Goal: Information Seeking & Learning: Learn about a topic

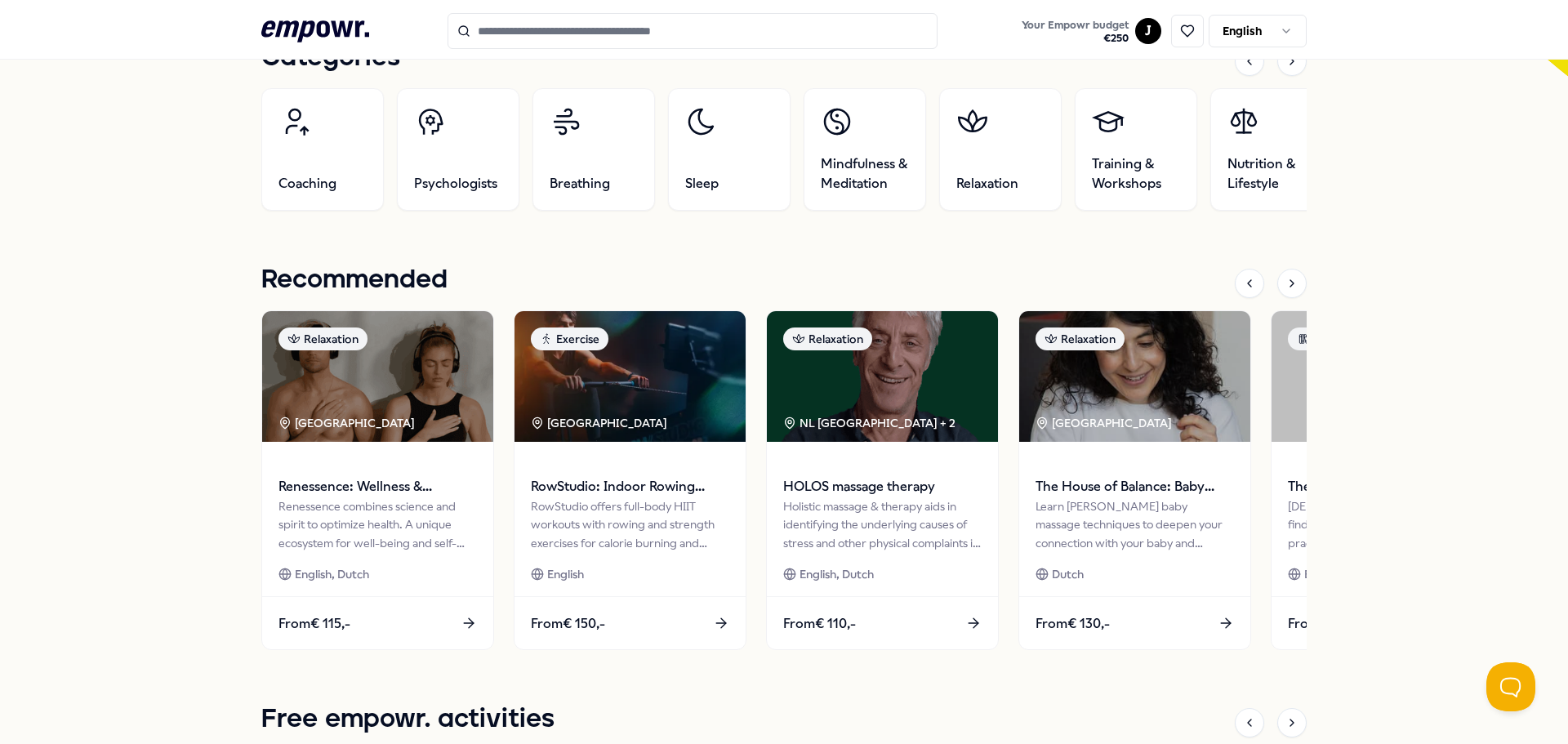
scroll to position [572, 0]
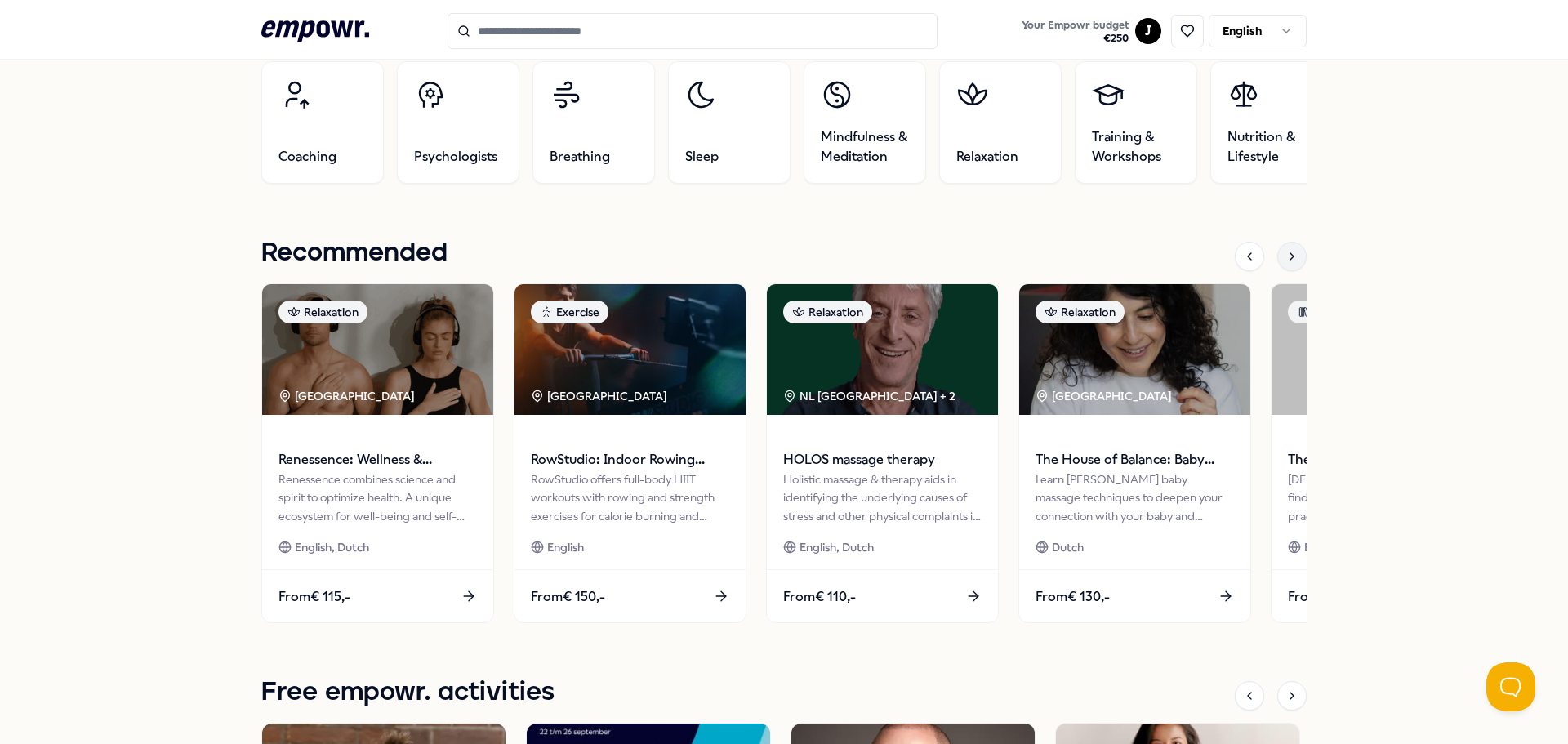
click at [1286, 253] on icon at bounding box center [1292, 257] width 13 height 13
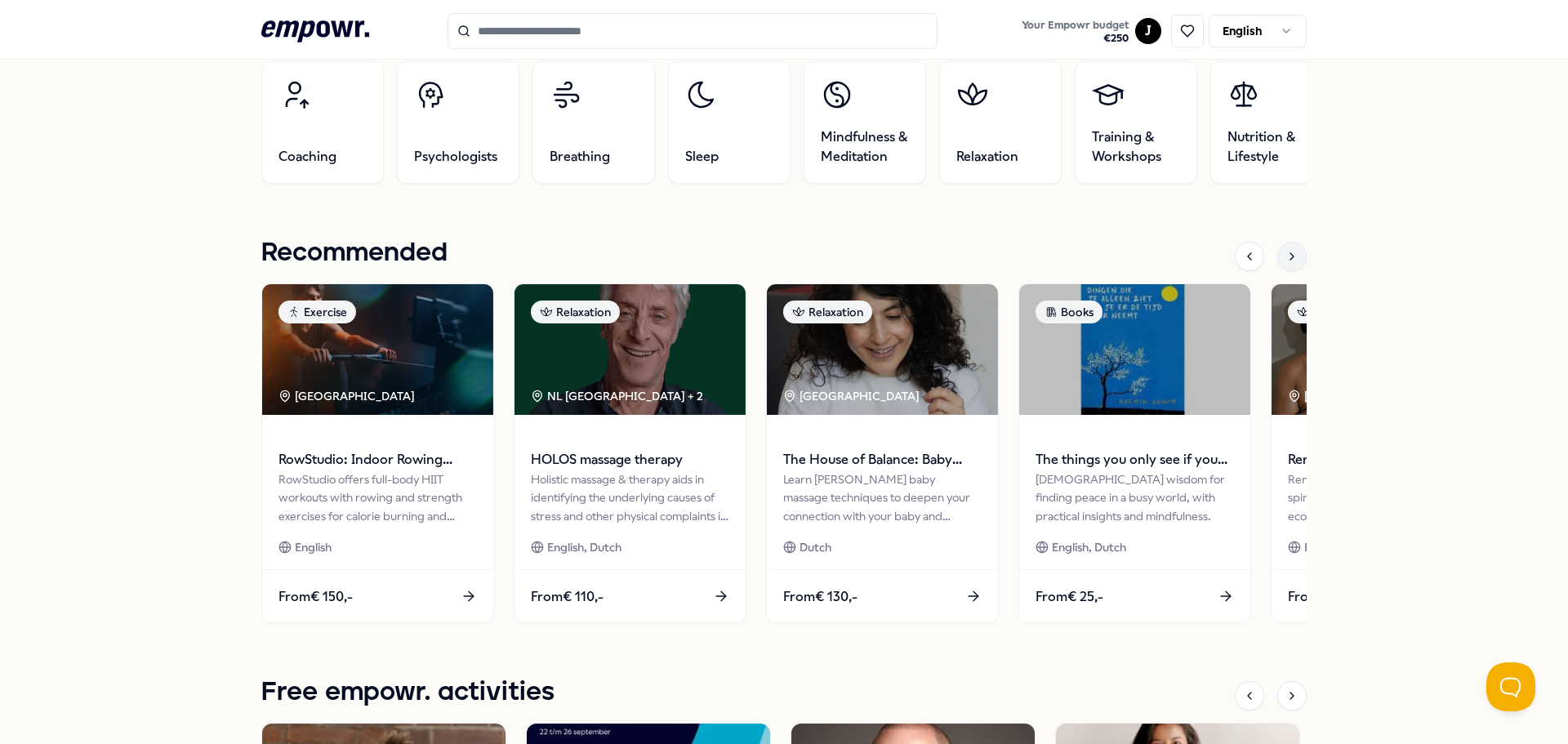
click at [1286, 253] on icon at bounding box center [1292, 257] width 13 height 13
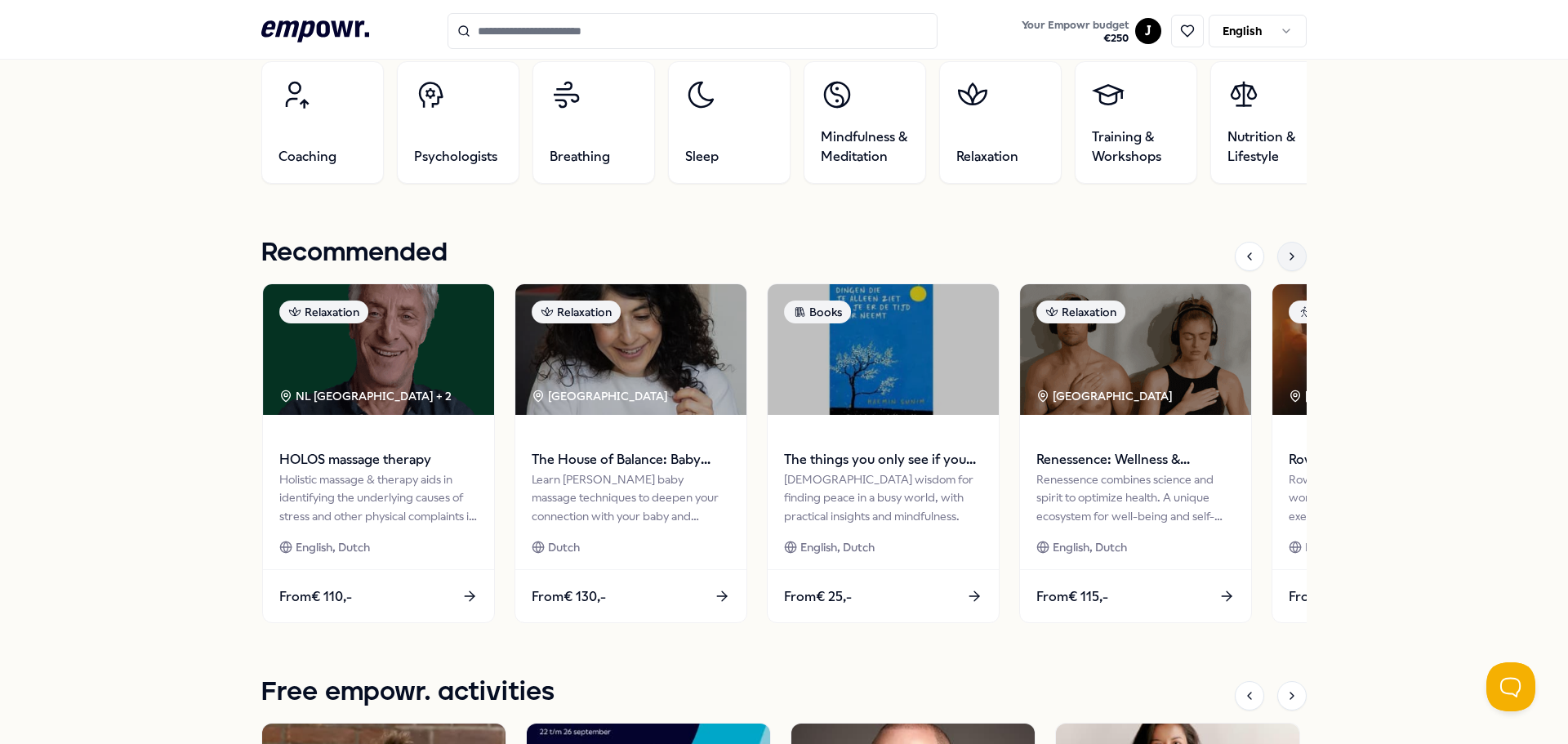
click at [1286, 253] on icon at bounding box center [1292, 257] width 13 height 13
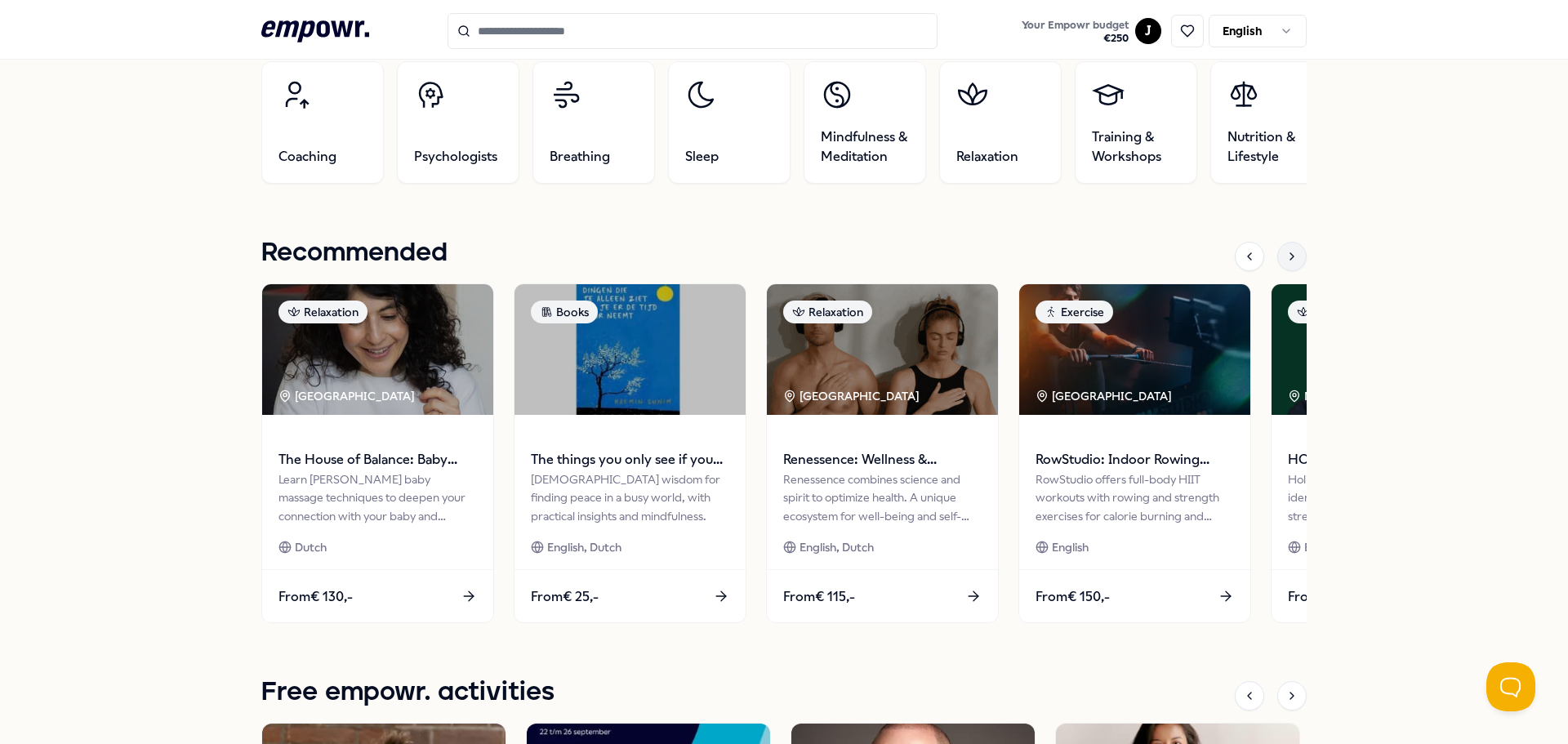
click at [1286, 253] on icon at bounding box center [1292, 257] width 13 height 13
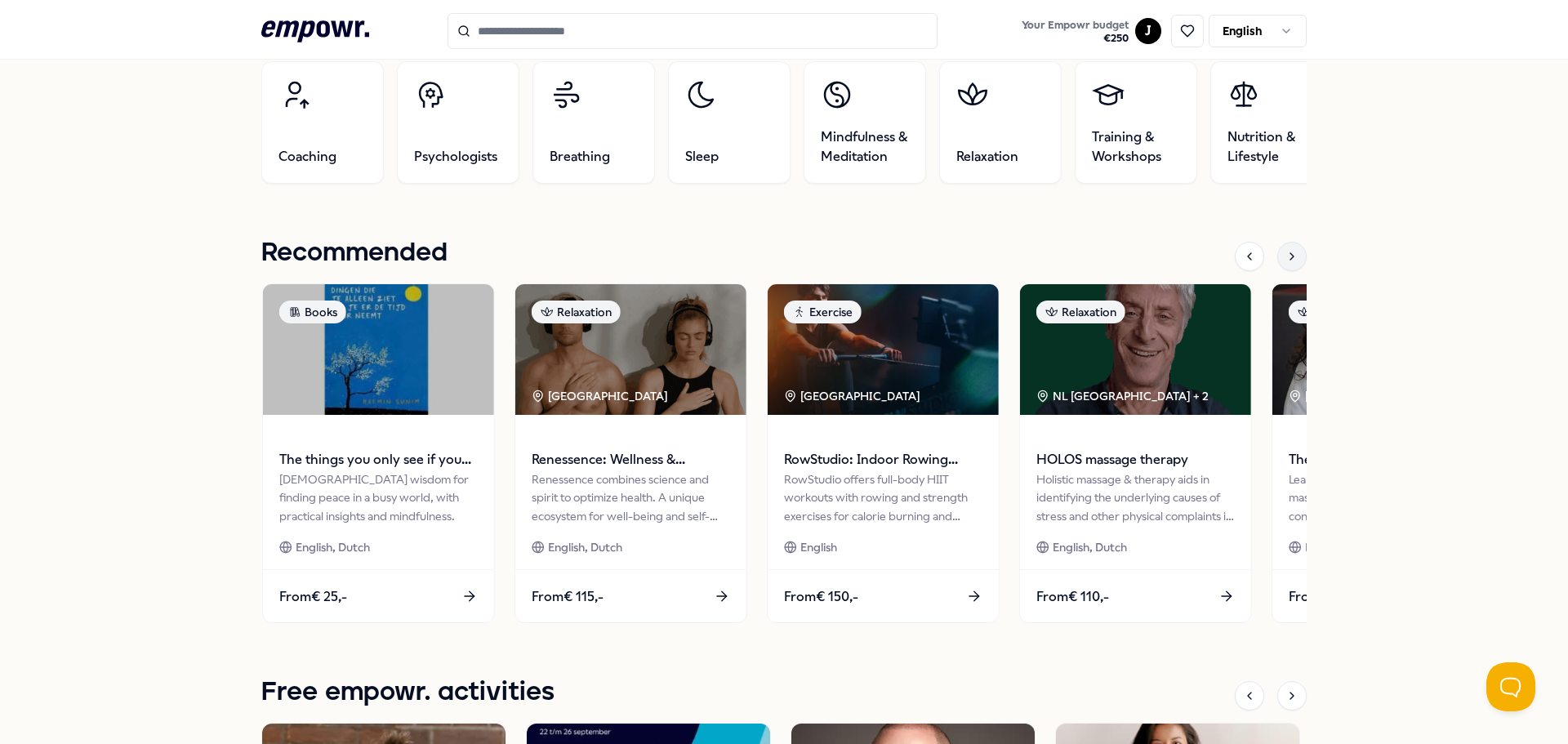
click at [1286, 253] on icon at bounding box center [1292, 257] width 13 height 13
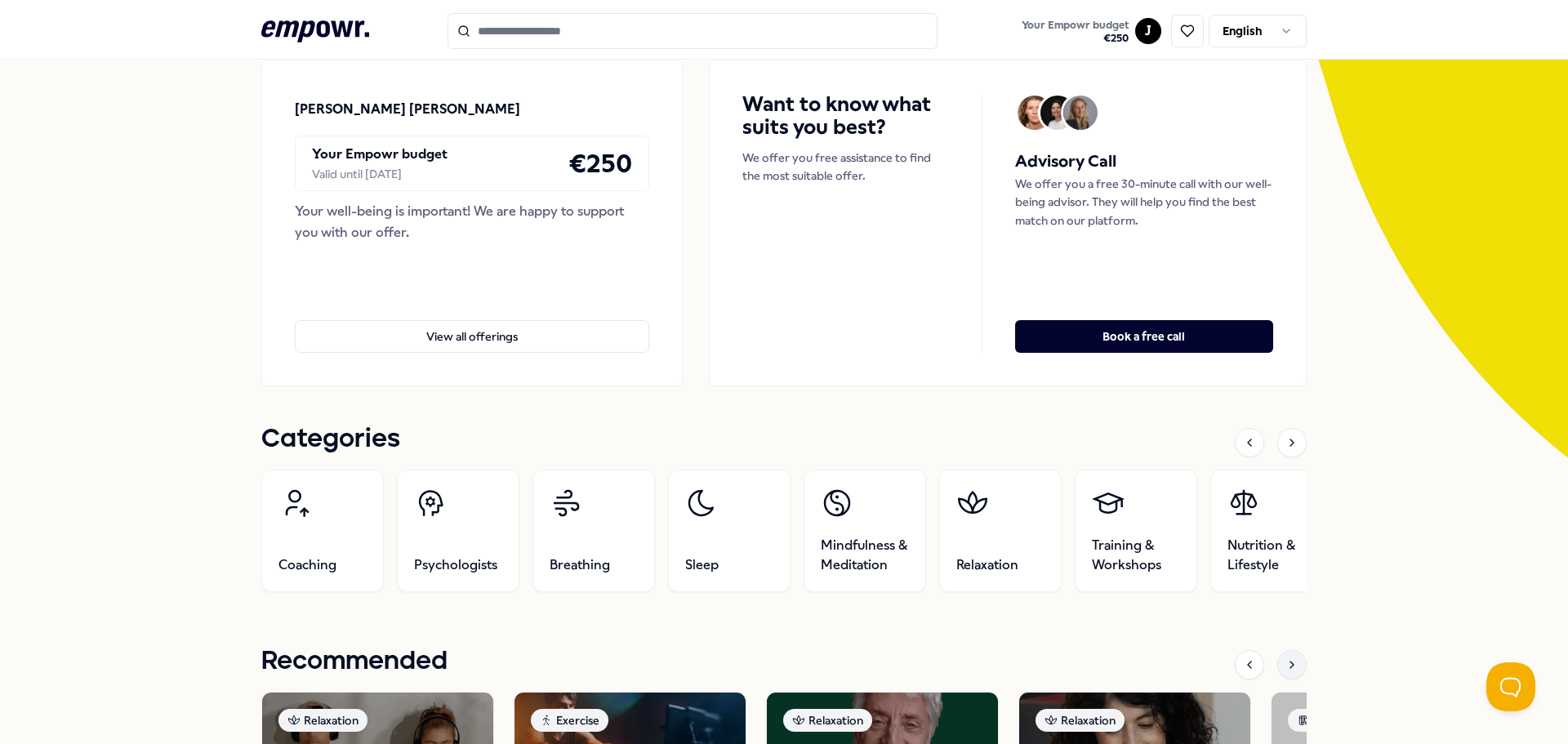
scroll to position [0, 0]
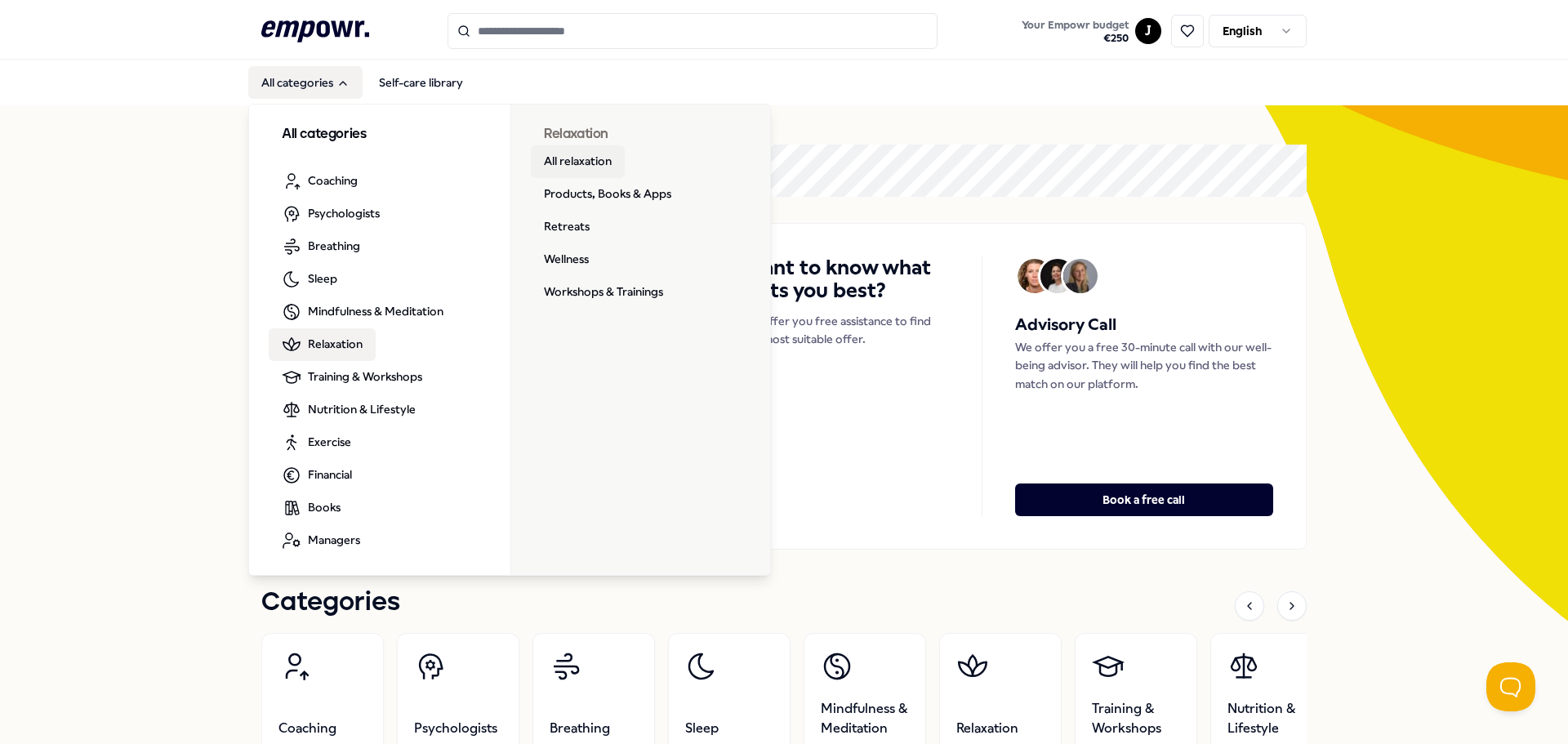
click at [579, 167] on link "All relaxation" at bounding box center [577, 161] width 94 height 33
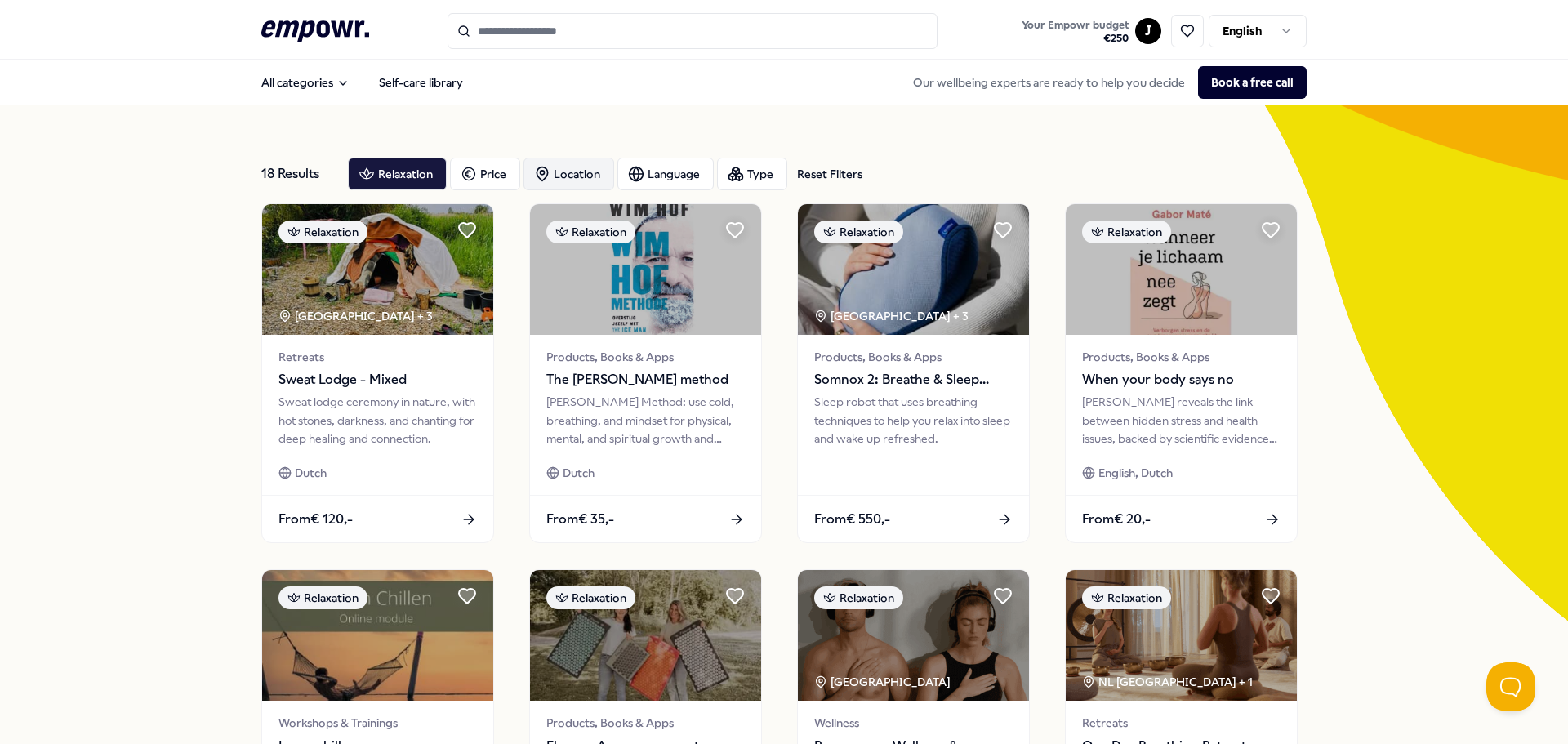
click at [551, 171] on div "Location" at bounding box center [569, 174] width 90 height 33
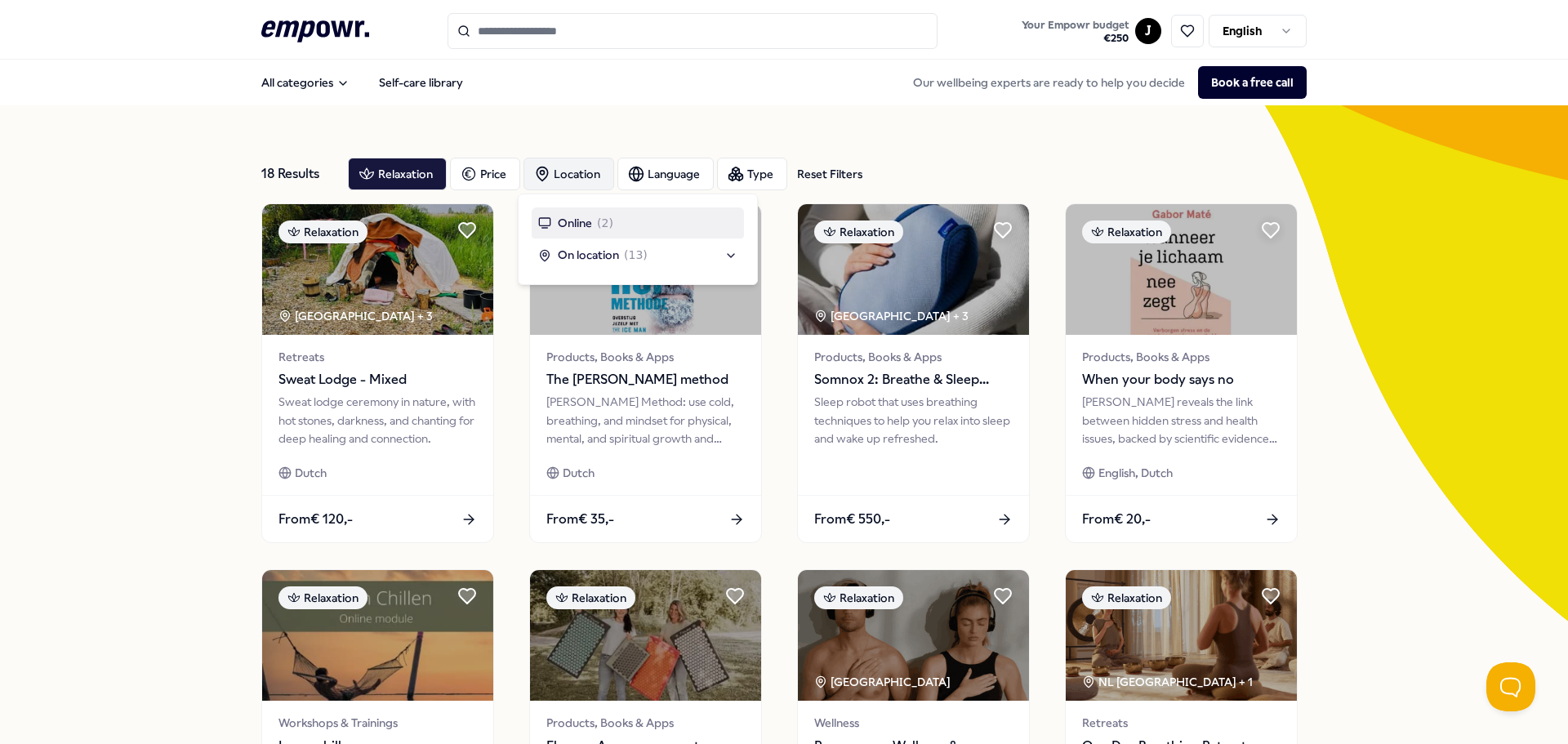
click at [571, 167] on div "Location" at bounding box center [569, 174] width 90 height 33
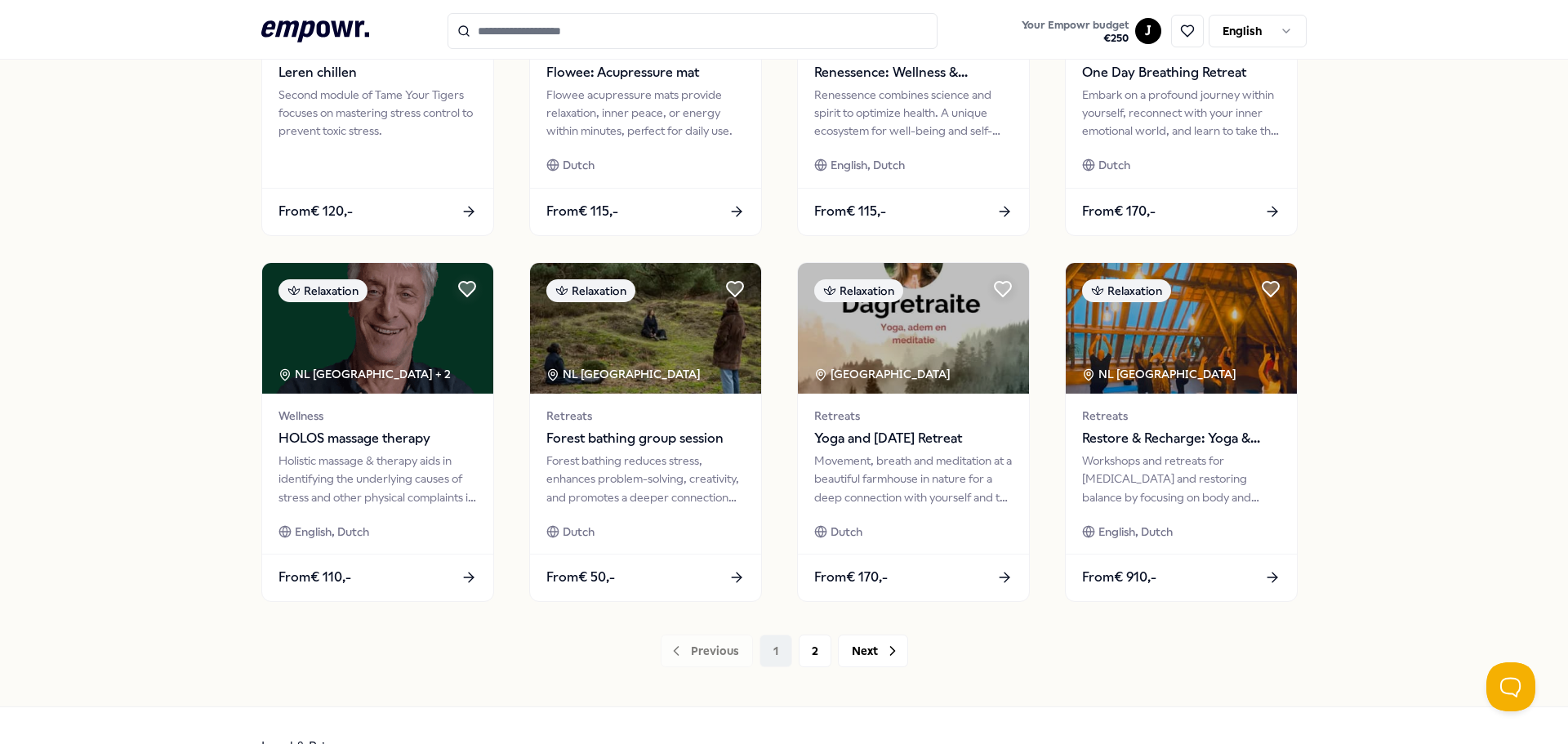
scroll to position [717, 0]
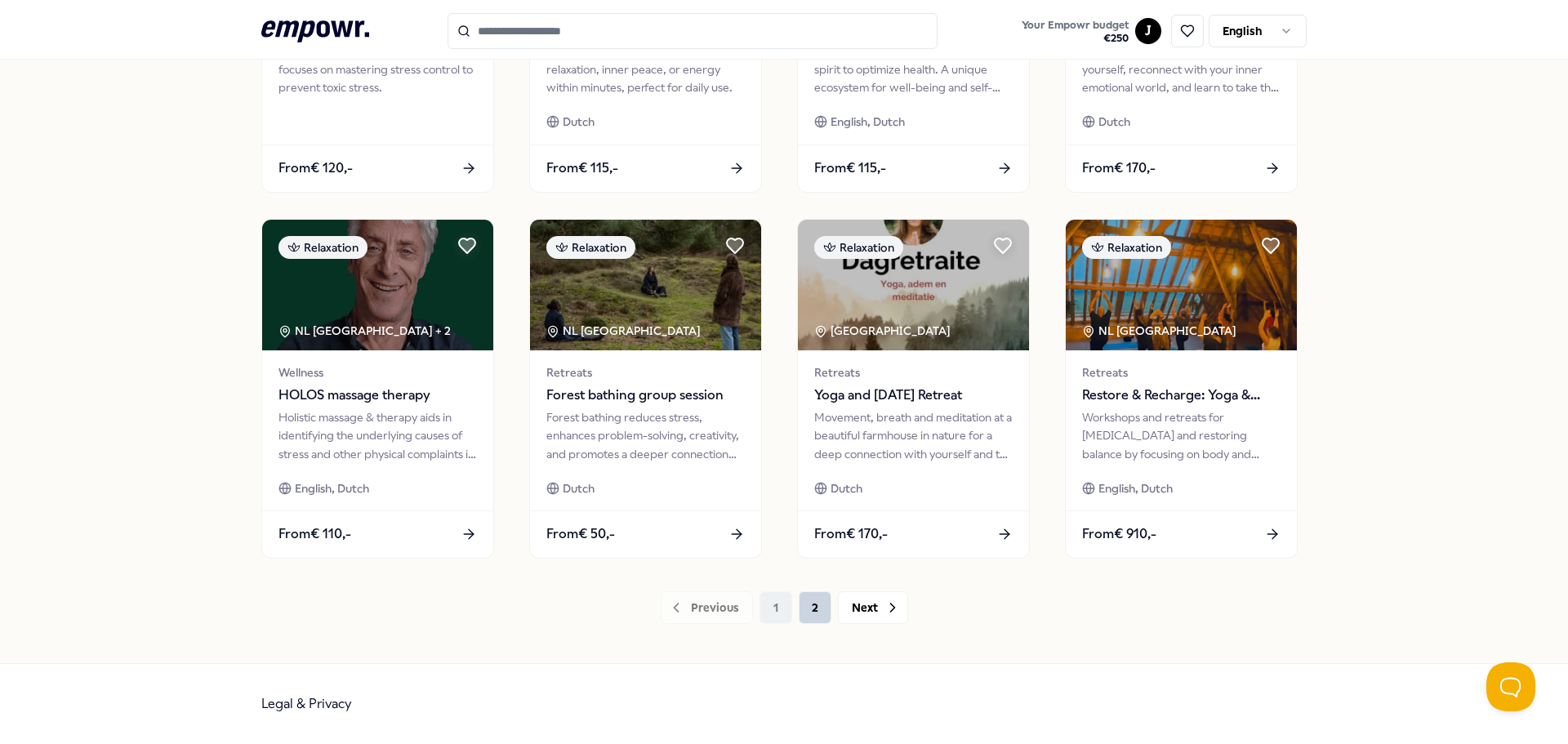
click at [815, 608] on button "2" at bounding box center [815, 608] width 33 height 33
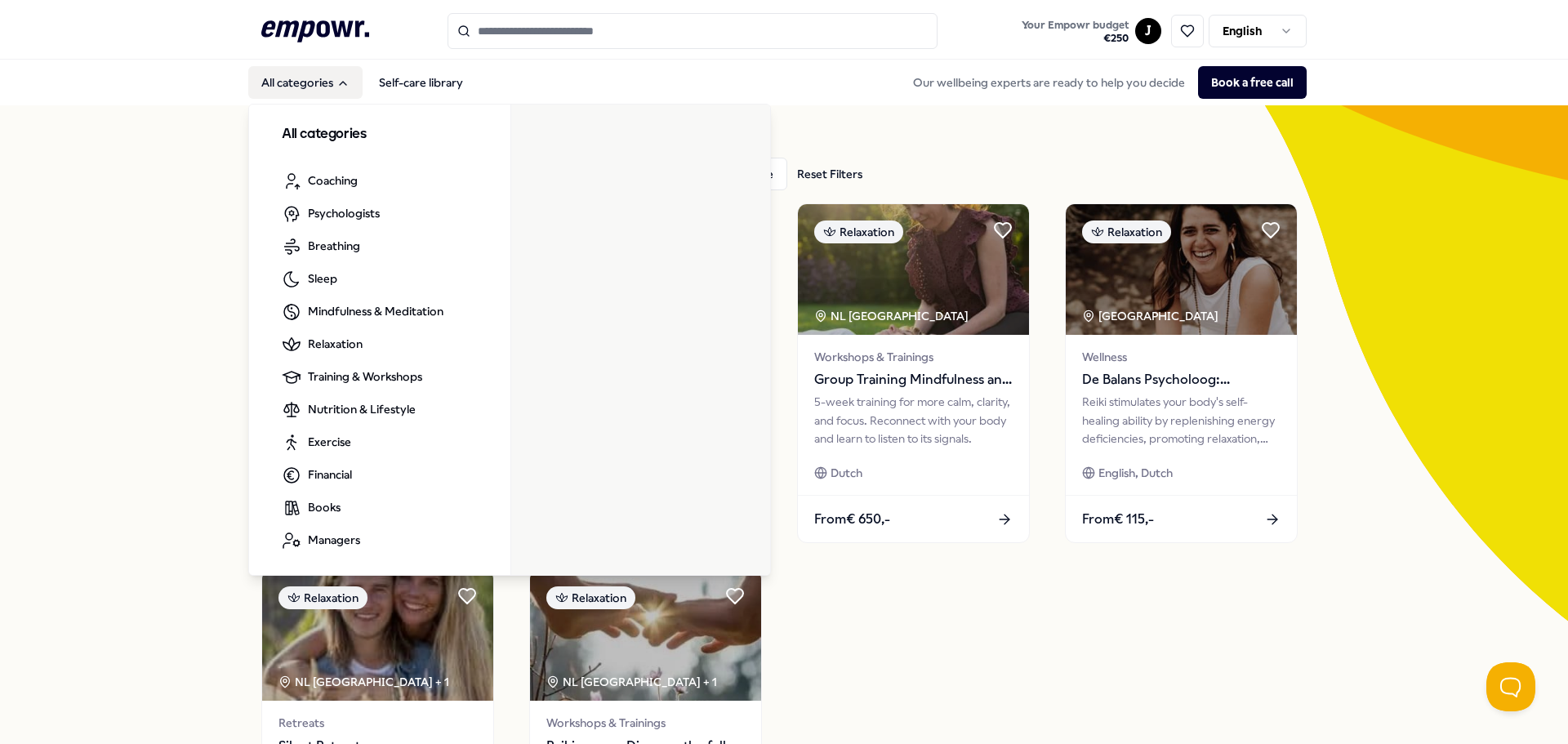
click at [319, 88] on button "All categories" at bounding box center [305, 83] width 114 height 33
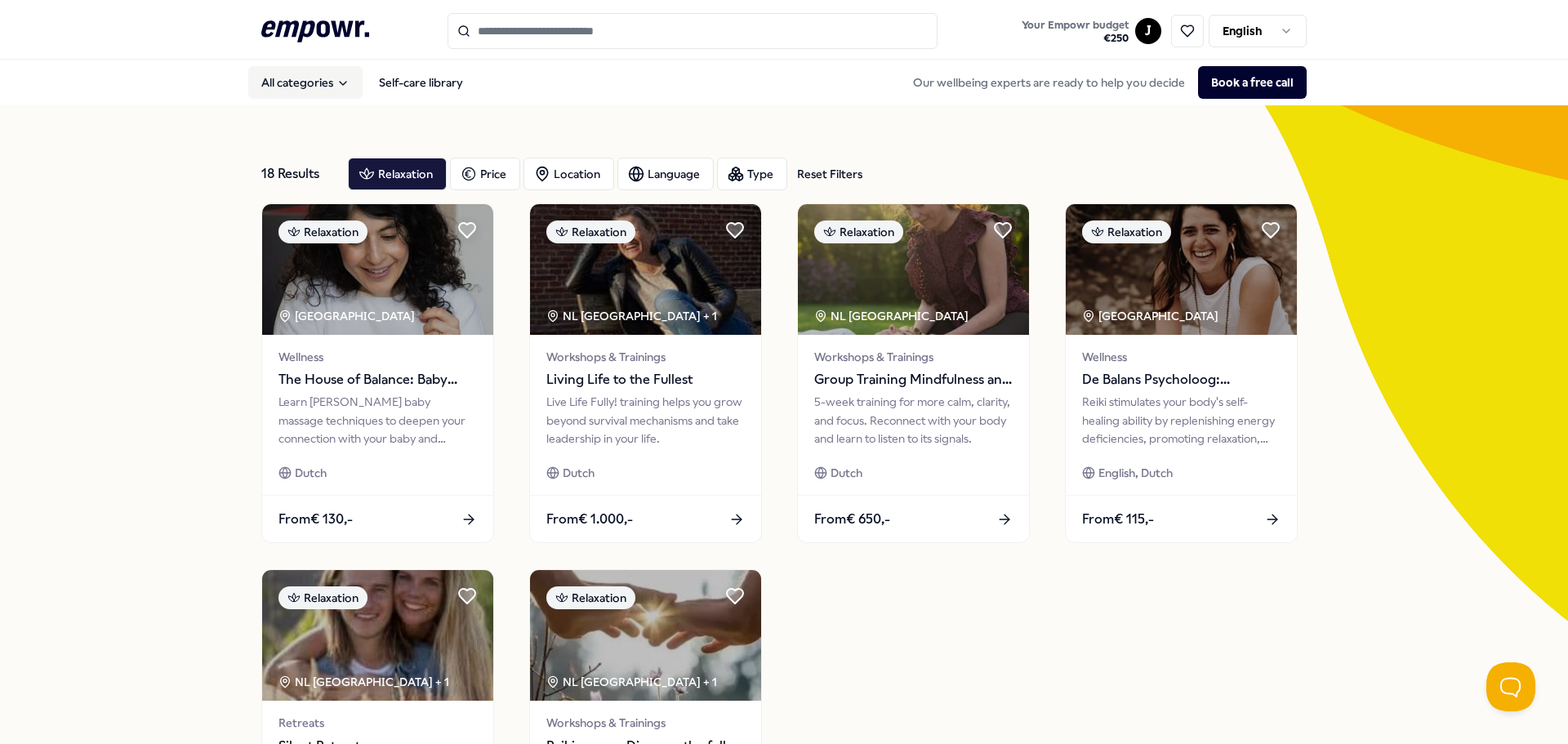
click at [319, 88] on button "All categories" at bounding box center [305, 83] width 114 height 33
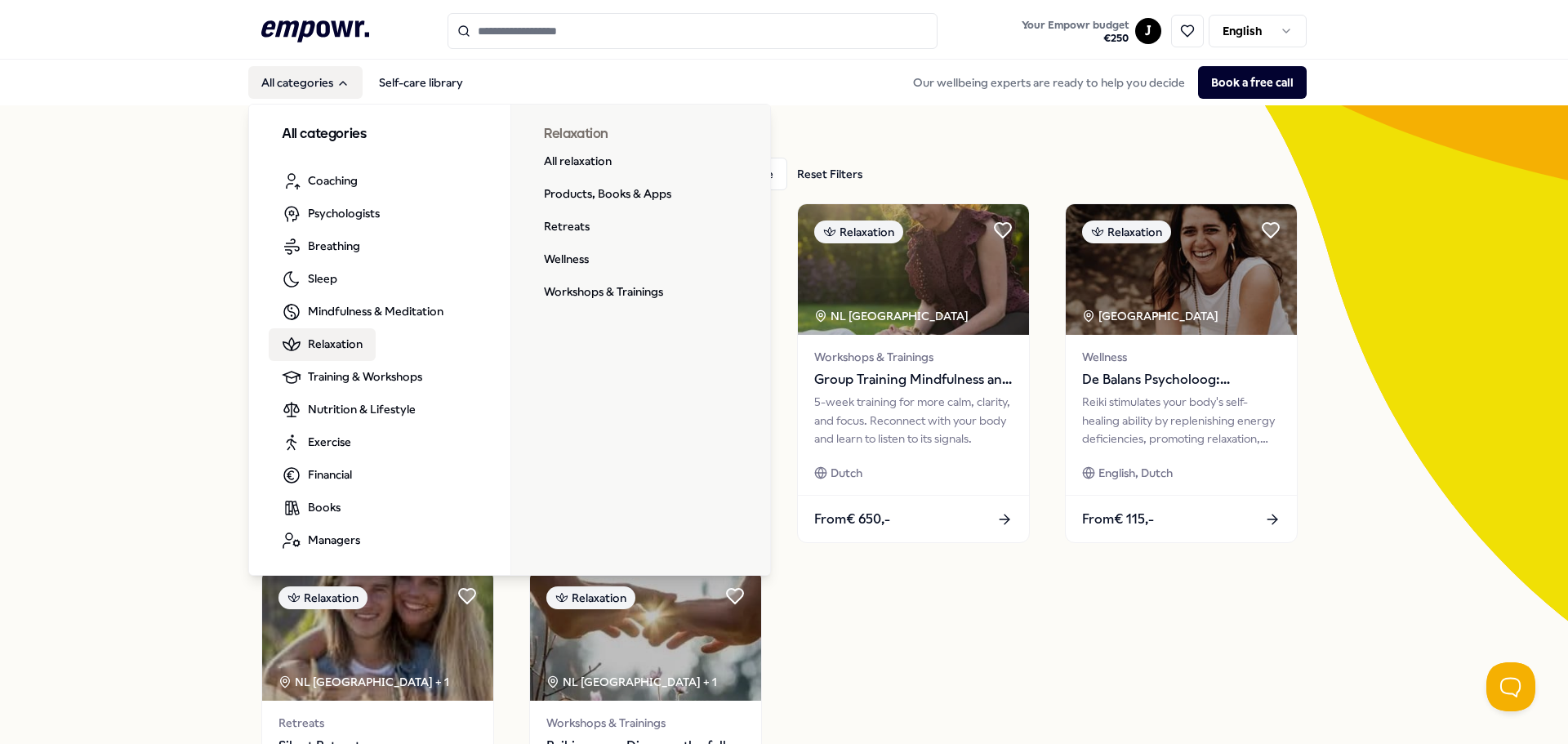
click at [299, 342] on link "Relaxation" at bounding box center [322, 345] width 107 height 33
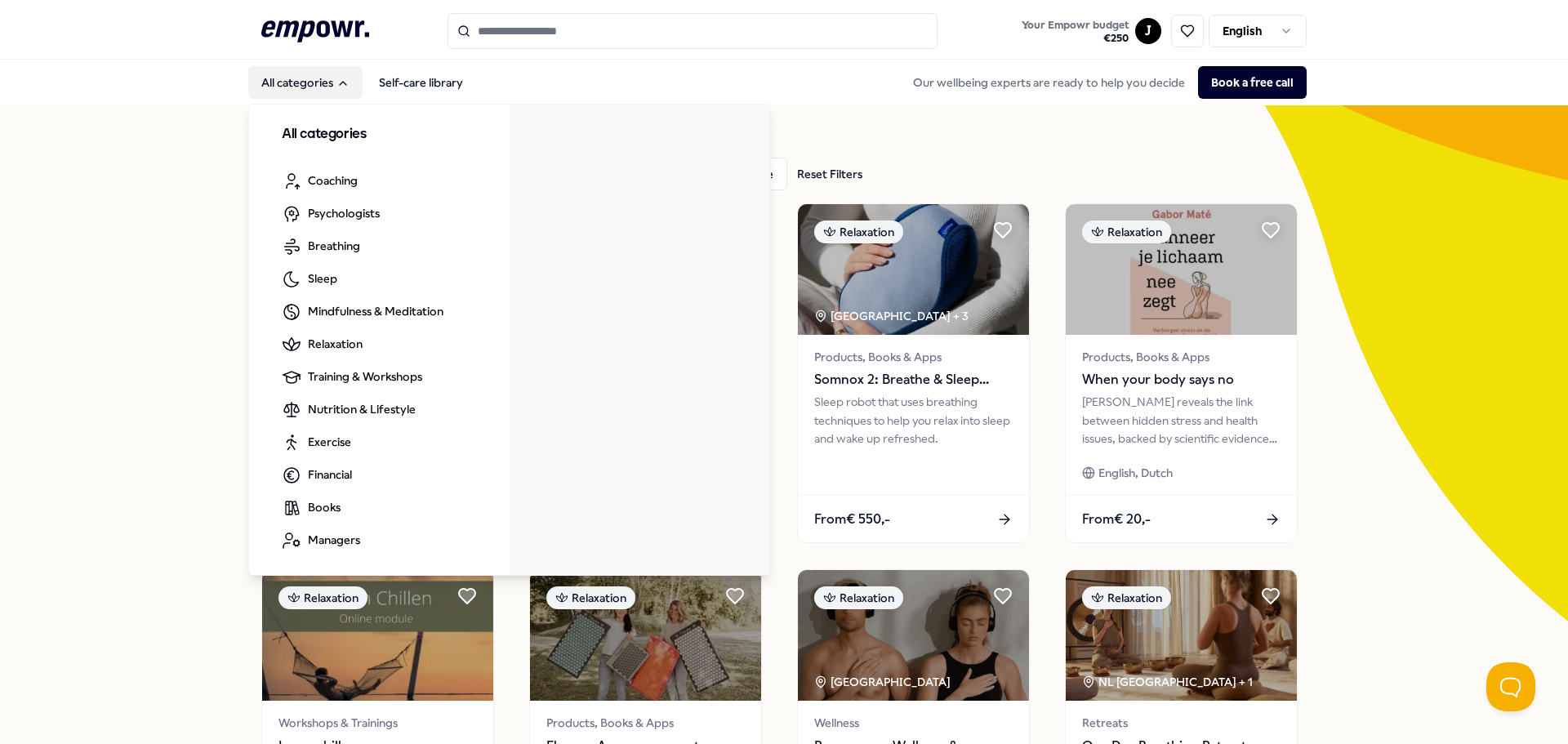
click at [317, 93] on button "All categories" at bounding box center [305, 83] width 114 height 33
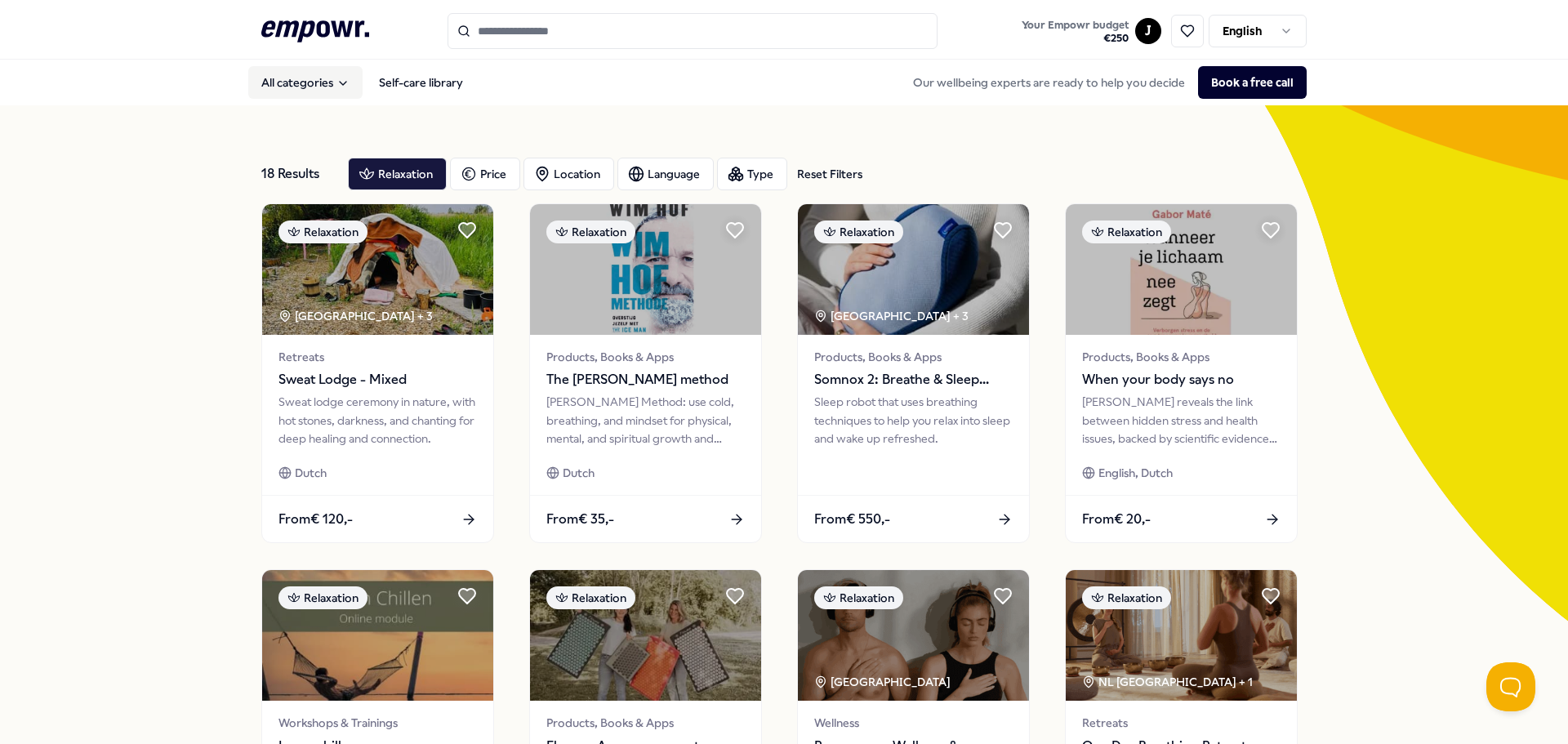
click at [317, 93] on button "All categories" at bounding box center [305, 83] width 114 height 33
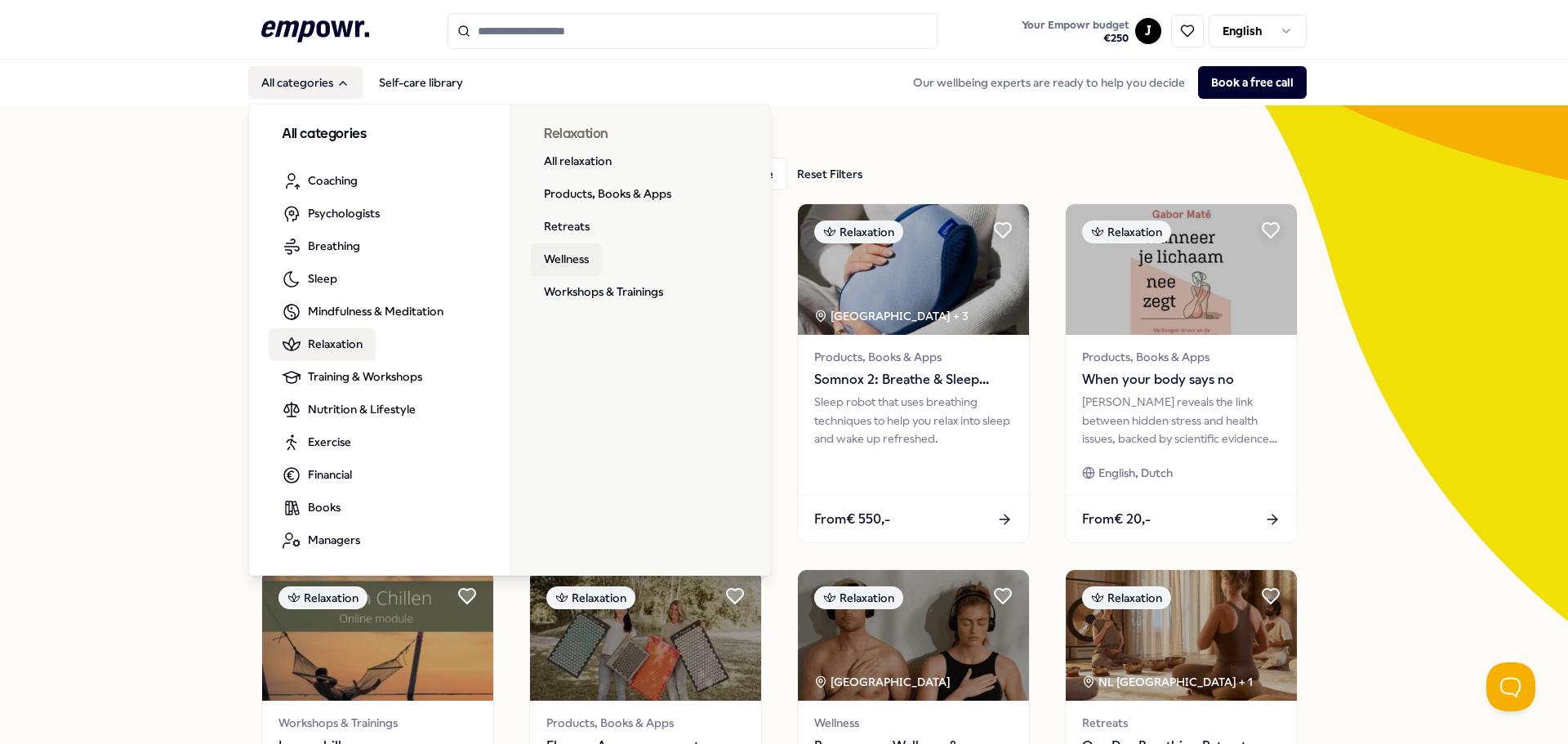
click at [563, 253] on link "Wellness" at bounding box center [566, 260] width 71 height 33
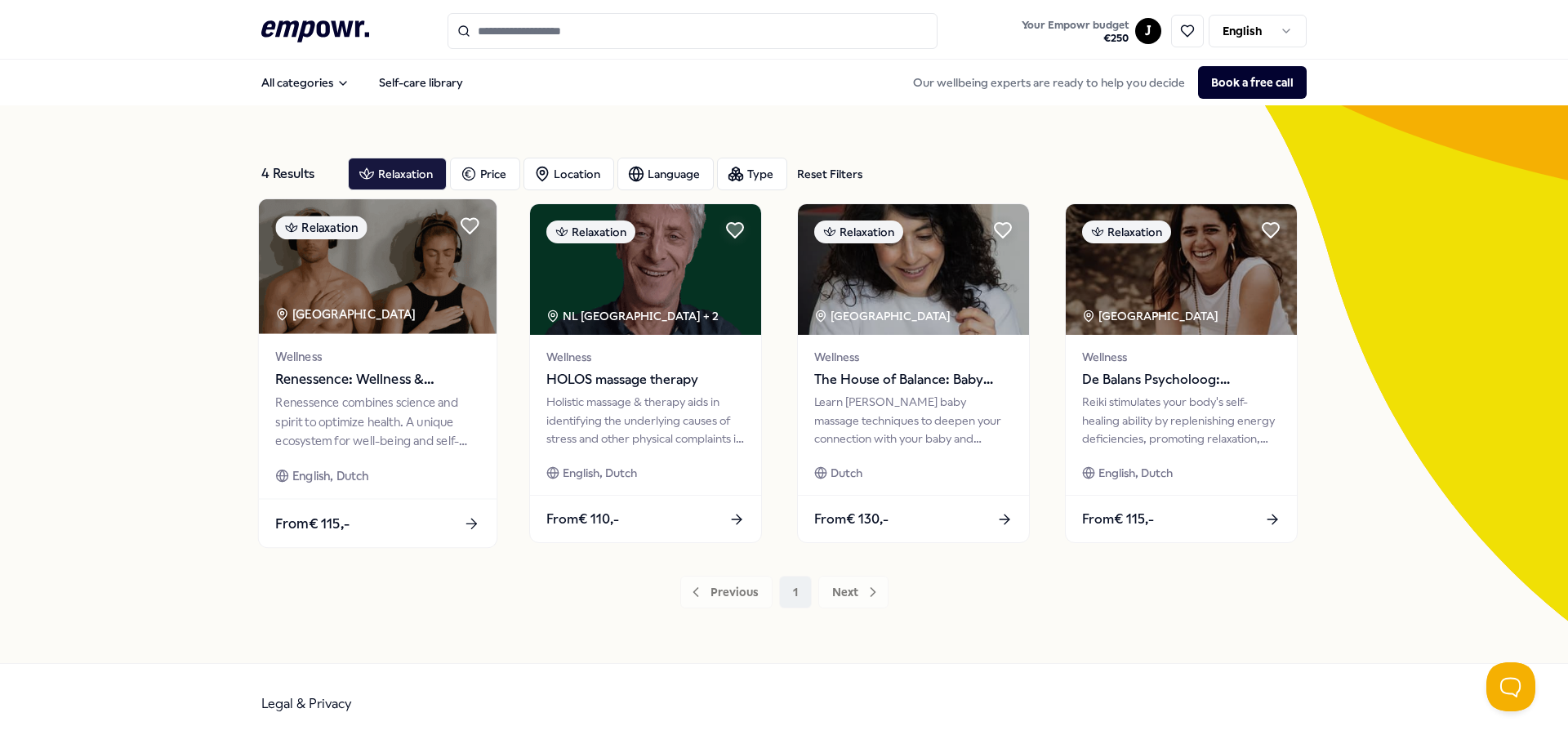
click at [351, 389] on span "Renessence: Wellness & Mindfulness" at bounding box center [377, 380] width 204 height 21
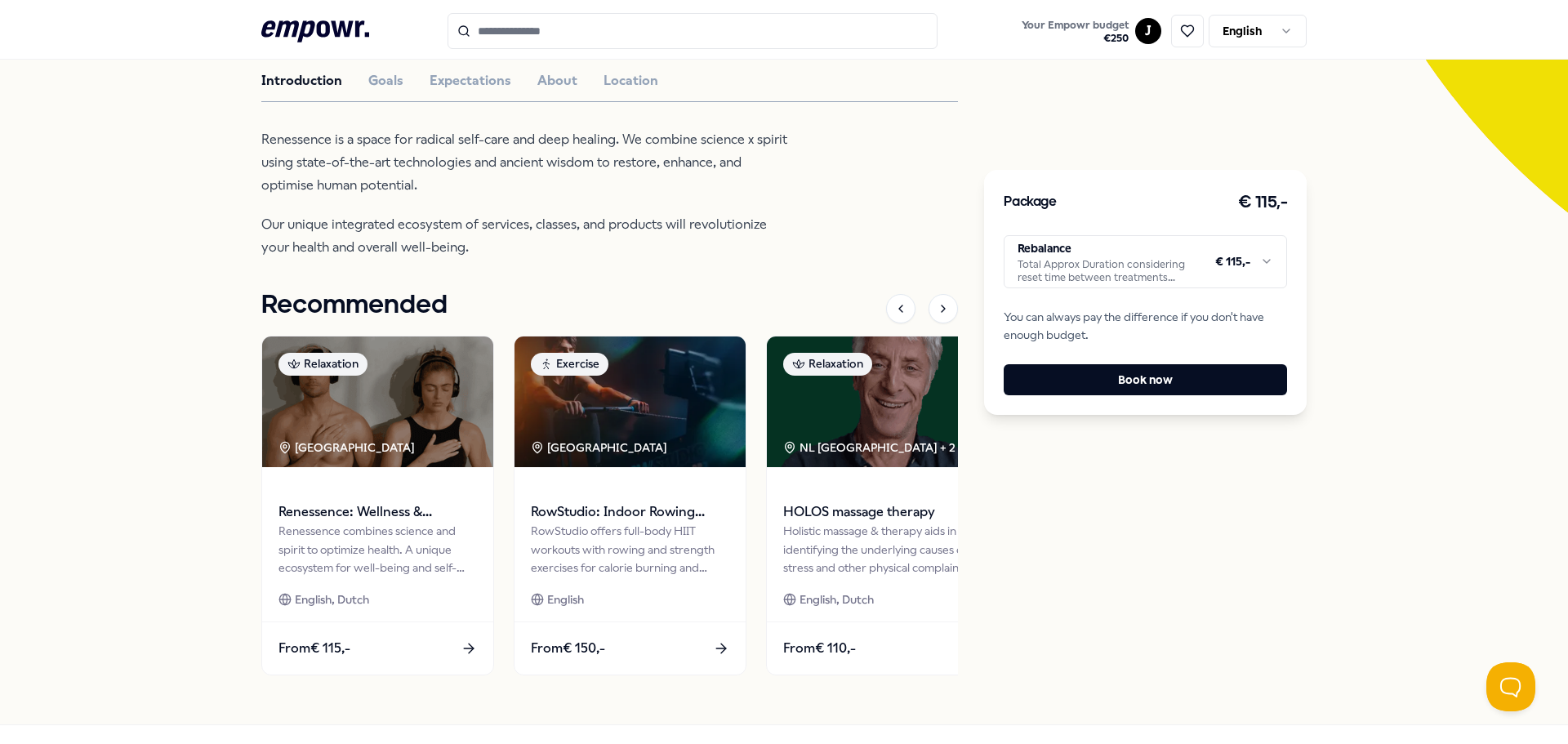
scroll to position [163, 0]
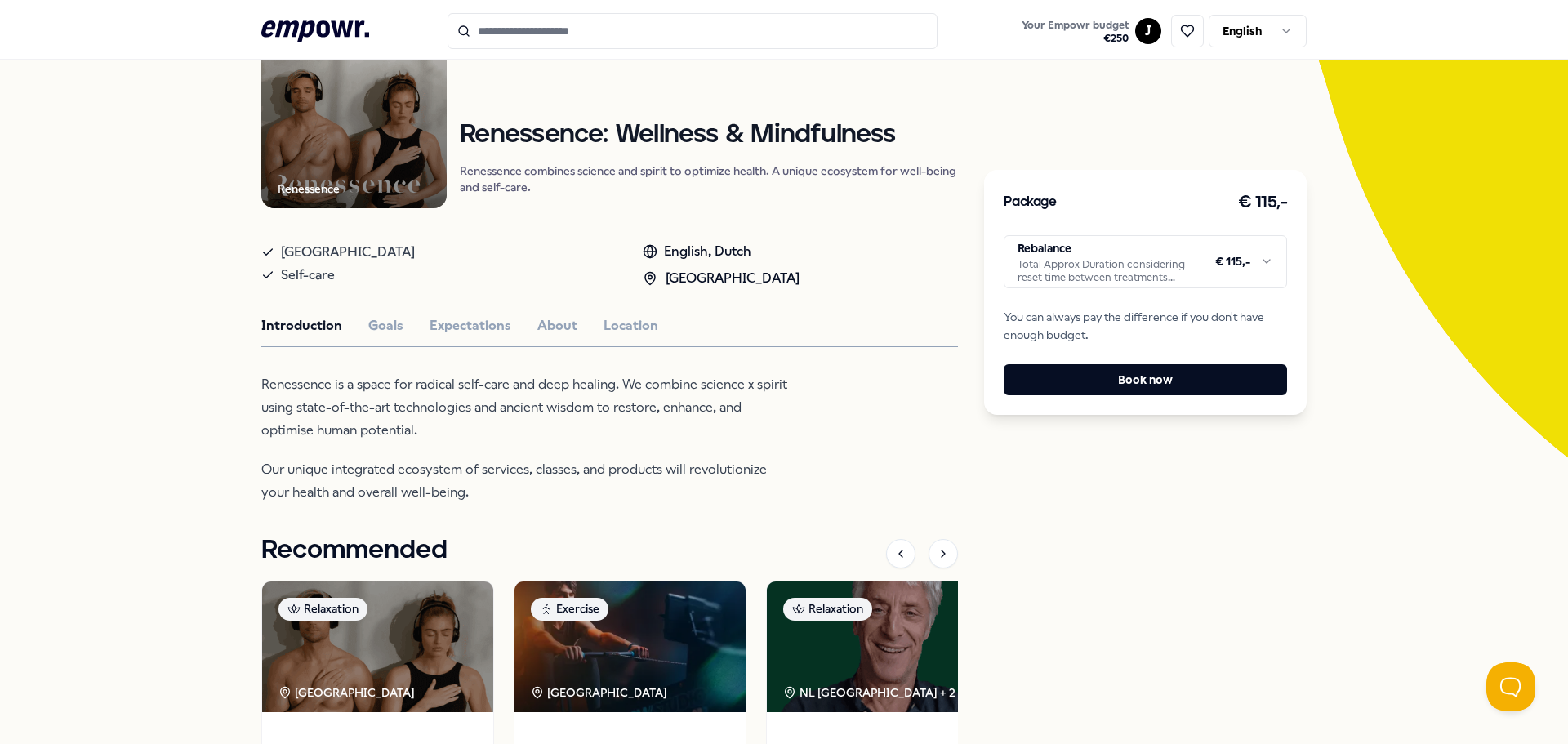
click at [1204, 269] on html ".empowr-logo_svg__cls-1{fill:#03032f} Your Empowr budget € 250 J English All ca…" at bounding box center [784, 372] width 1568 height 744
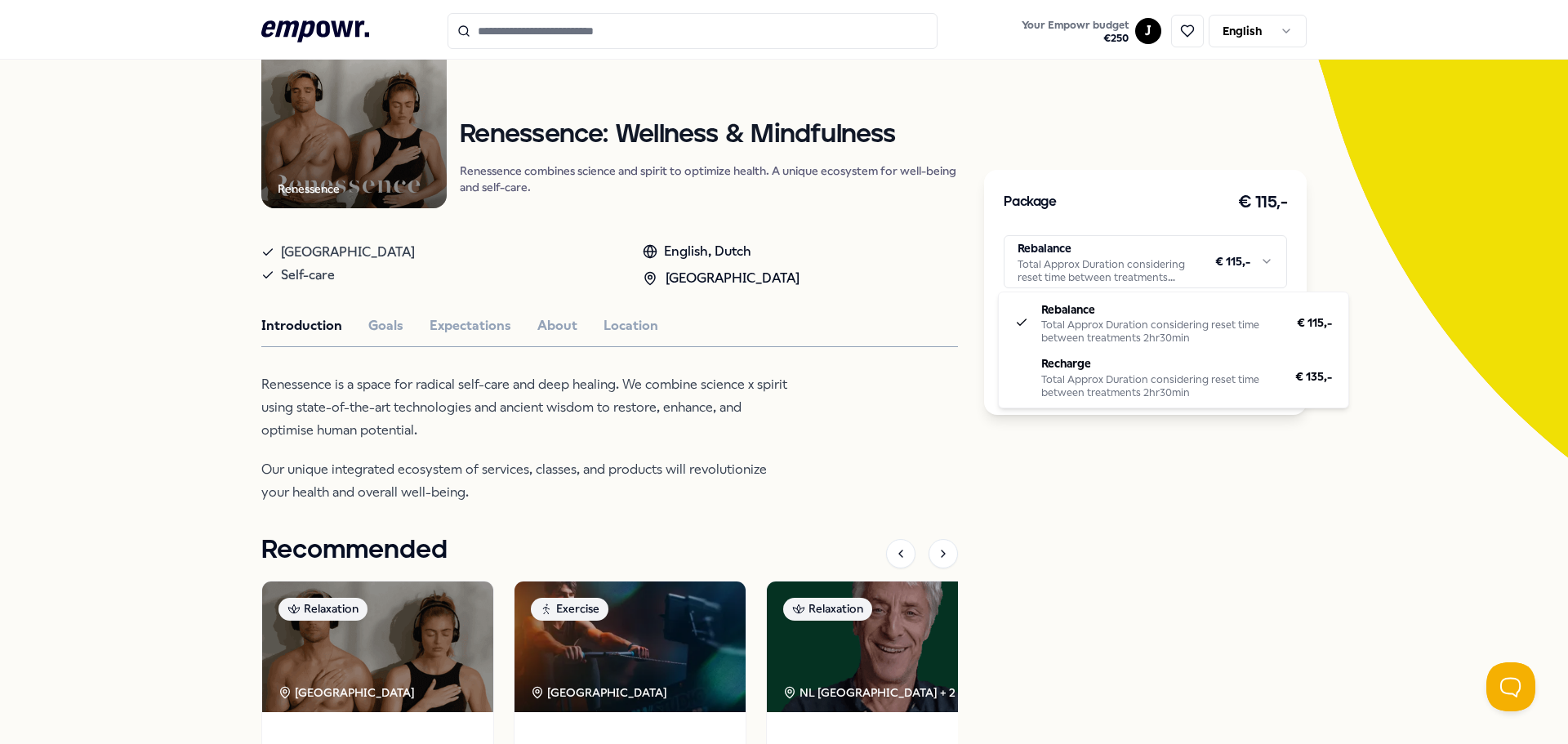
click at [1204, 269] on html ".empowr-logo_svg__cls-1{fill:#03032f} Your Empowr budget € 250 J English All ca…" at bounding box center [784, 372] width 1568 height 744
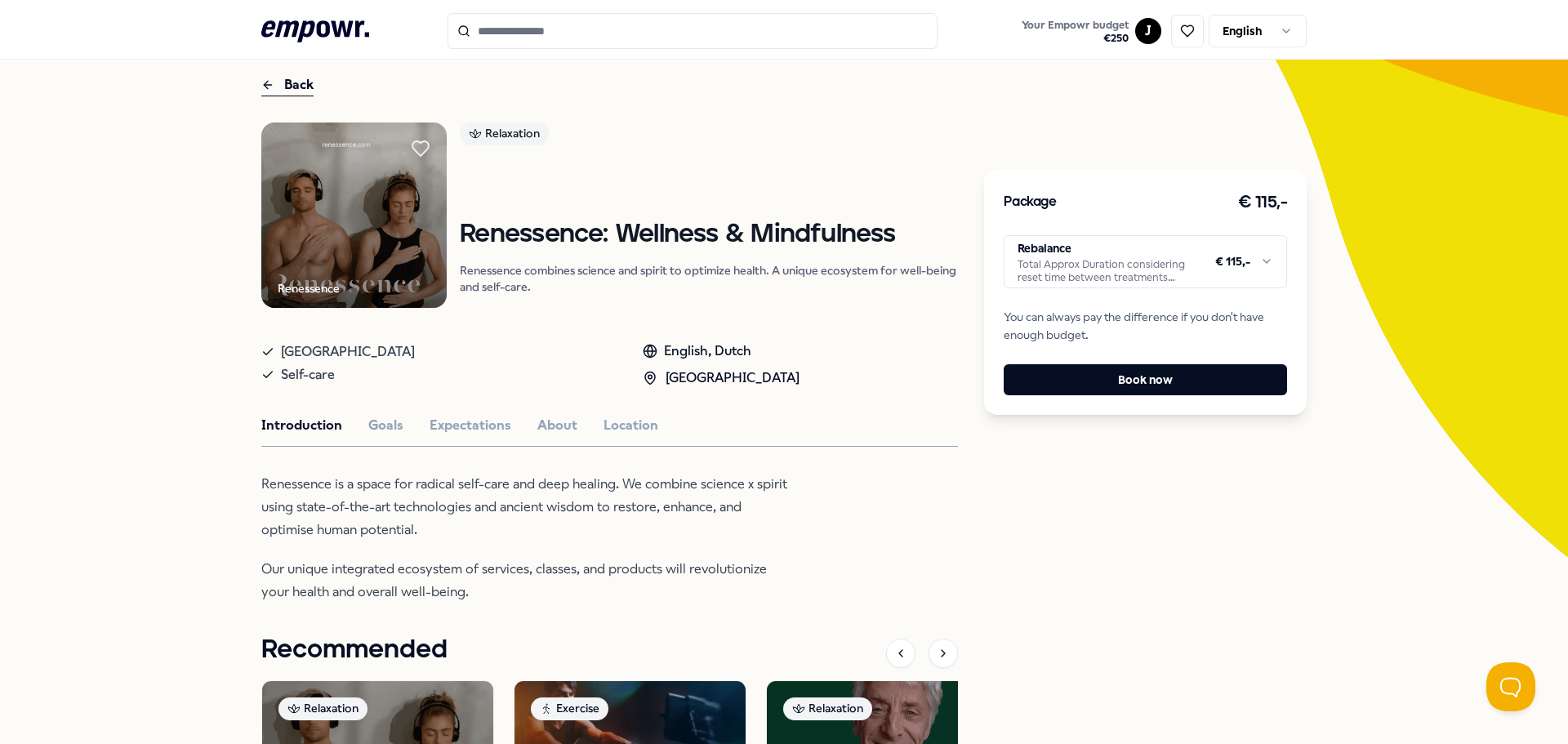
scroll to position [61, 0]
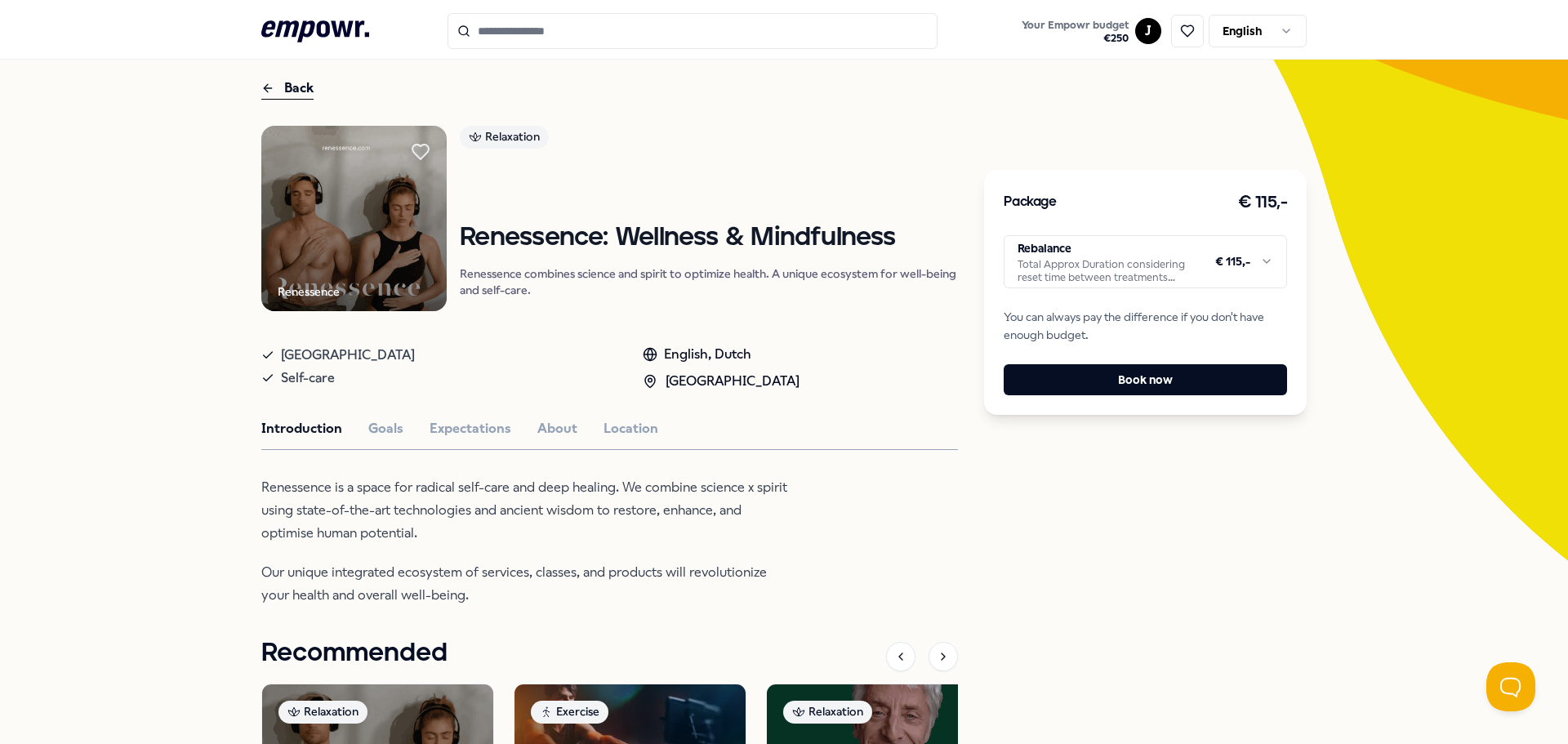
click at [363, 443] on div "Renessence Relaxation Renessence: Wellness & Mindfulness Renessence combines sc…" at bounding box center [609, 583] width 697 height 914
click at [368, 429] on button "Goals" at bounding box center [385, 429] width 36 height 21
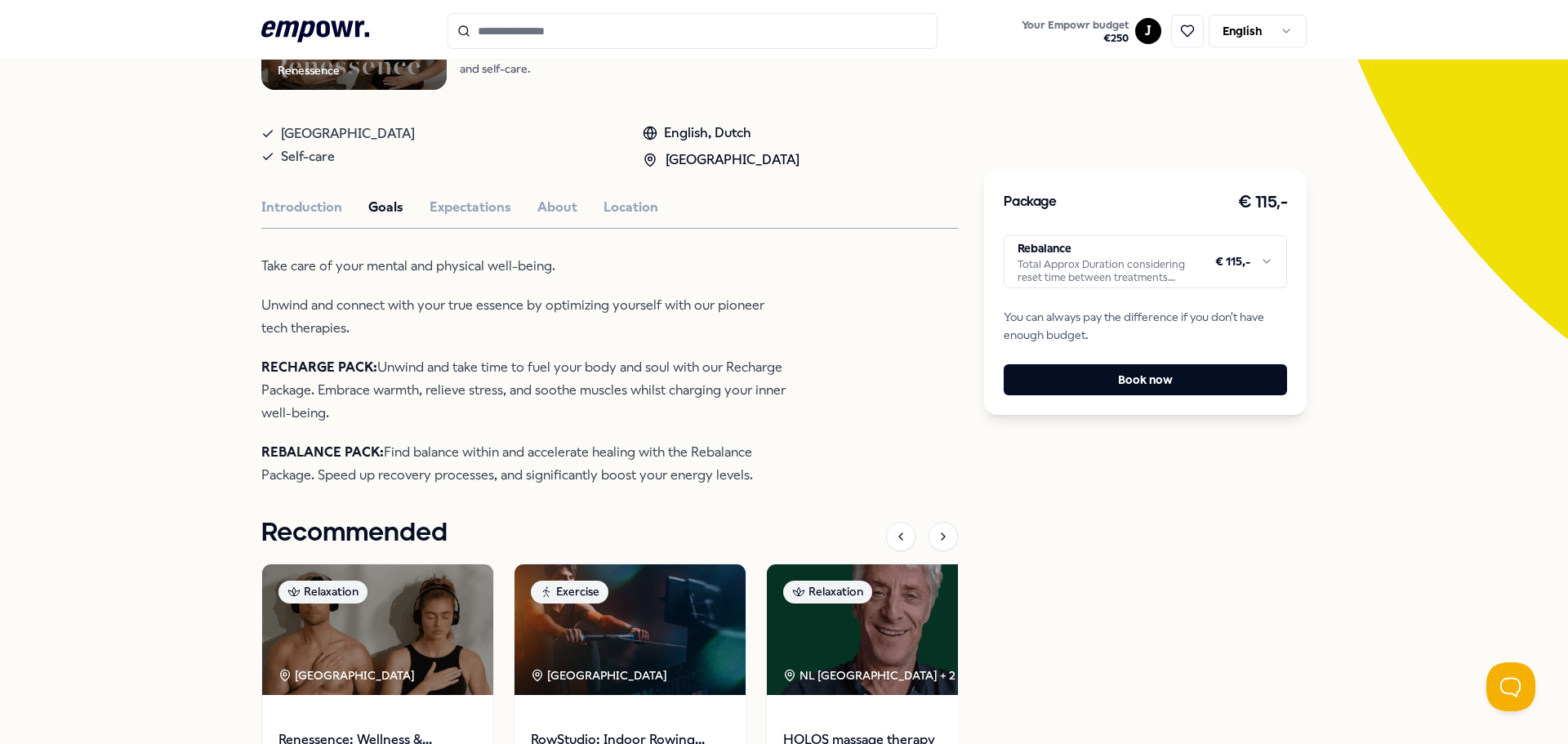
scroll to position [306, 0]
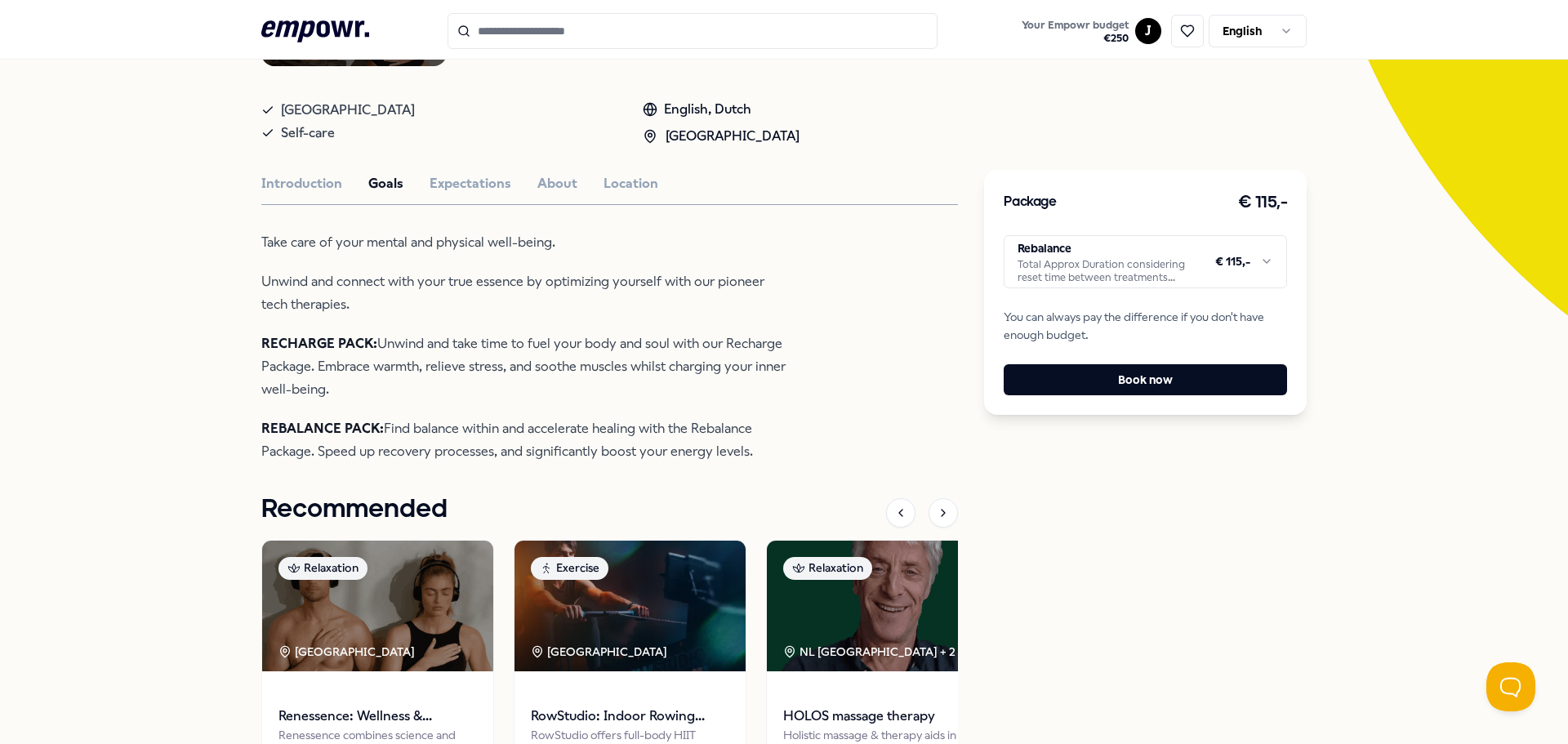
drag, startPoint x: 303, startPoint y: 376, endPoint x: 451, endPoint y: 381, distance: 148.1
click at [451, 381] on p "RECHARGE PACK: Unwind and take time to fuel your body and soul with our Recharg…" at bounding box center [527, 366] width 530 height 68
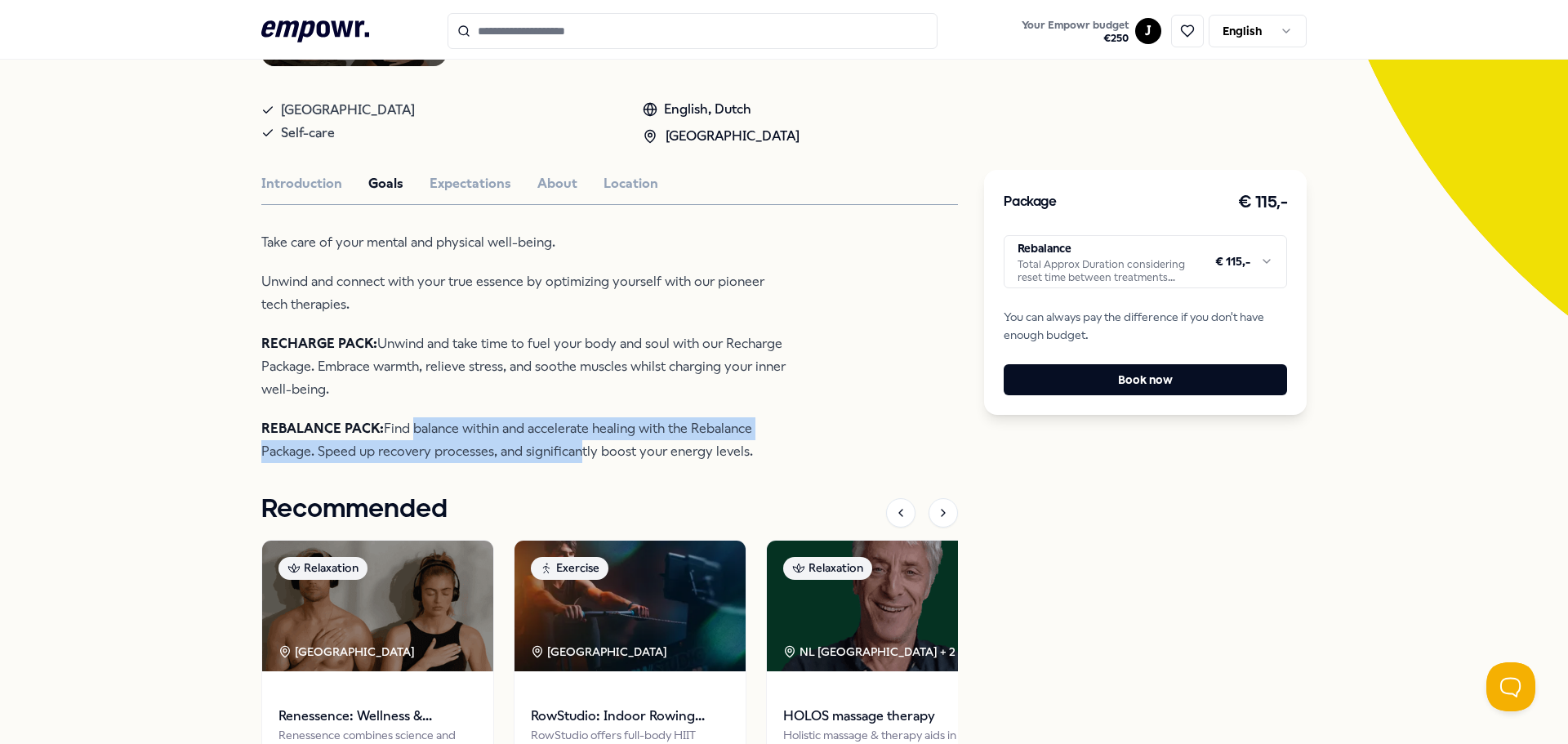
drag, startPoint x: 403, startPoint y: 421, endPoint x: 572, endPoint y: 448, distance: 171.1
click at [572, 448] on p "REBALANCE PACK: Find balance within and accelerate healing with the Rebalance P…" at bounding box center [527, 440] width 530 height 46
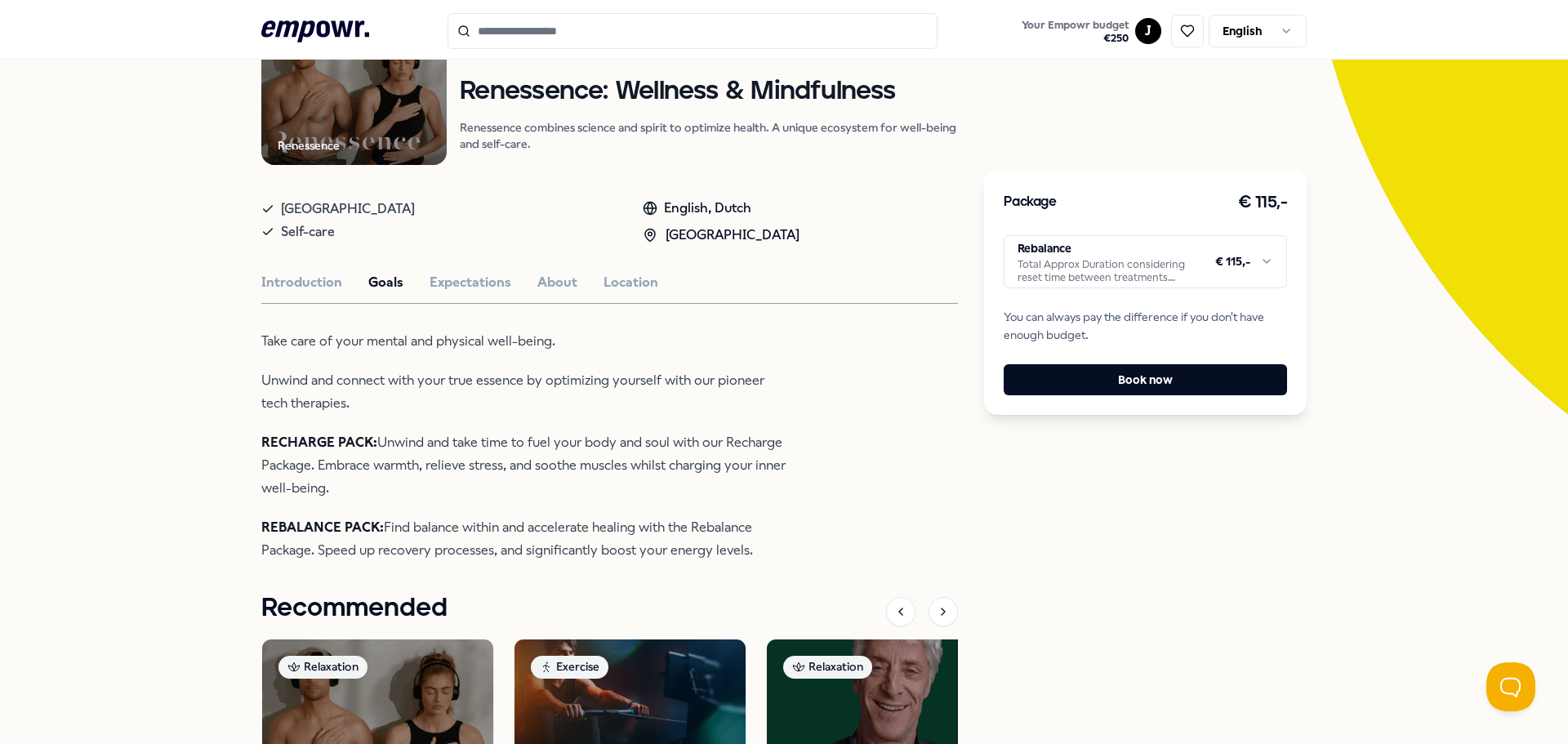
scroll to position [161, 0]
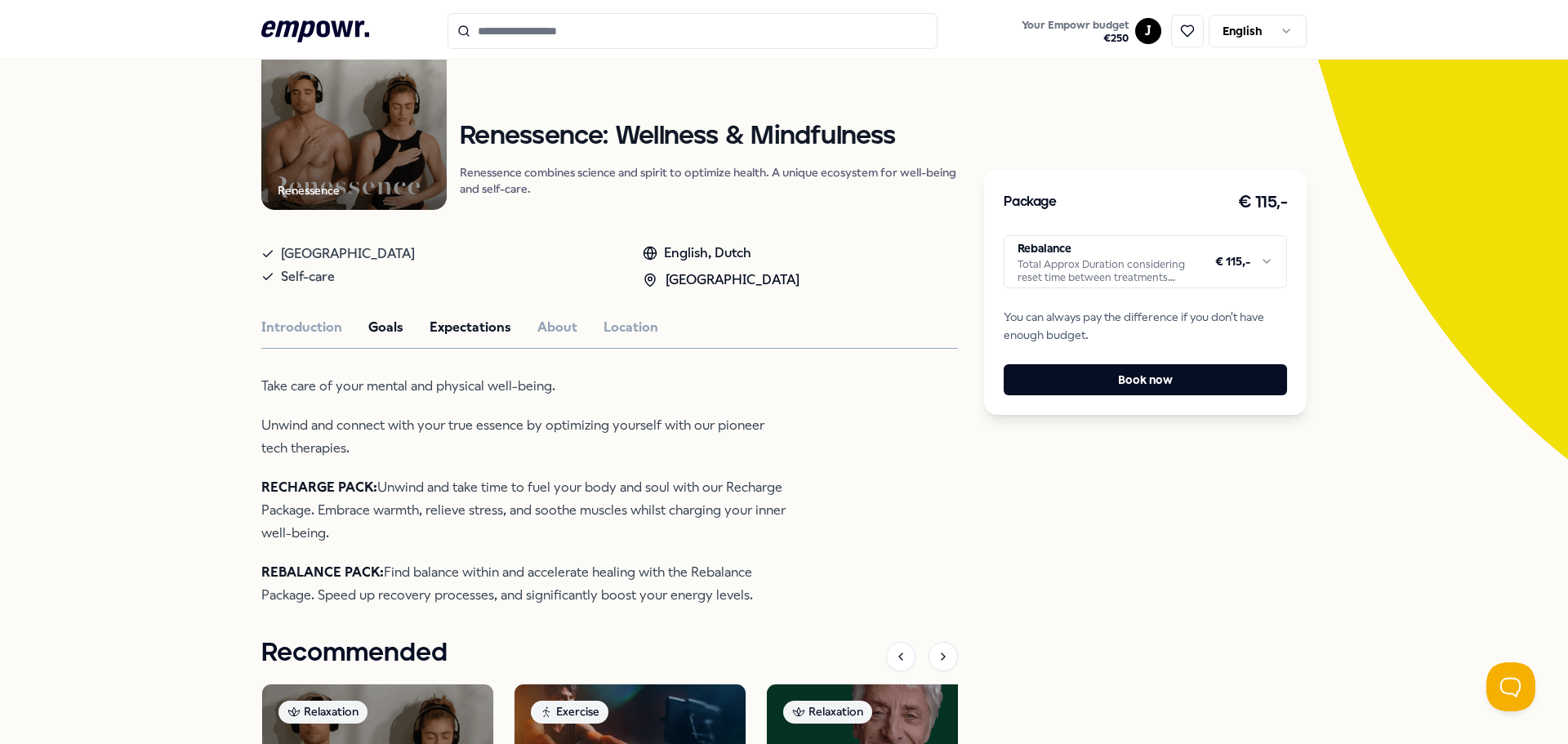
click at [449, 329] on button "Expectations" at bounding box center [470, 328] width 82 height 21
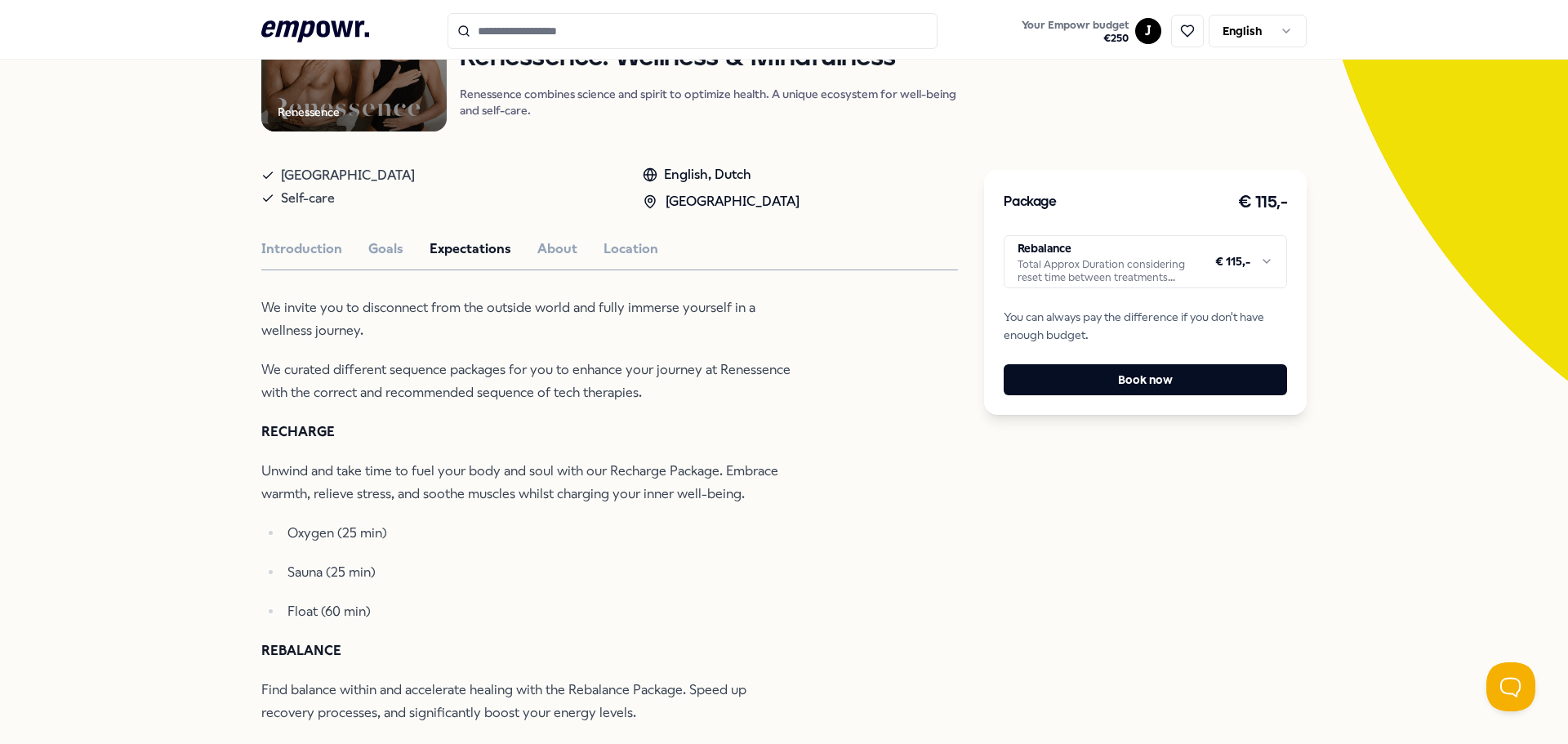
scroll to position [407, 0]
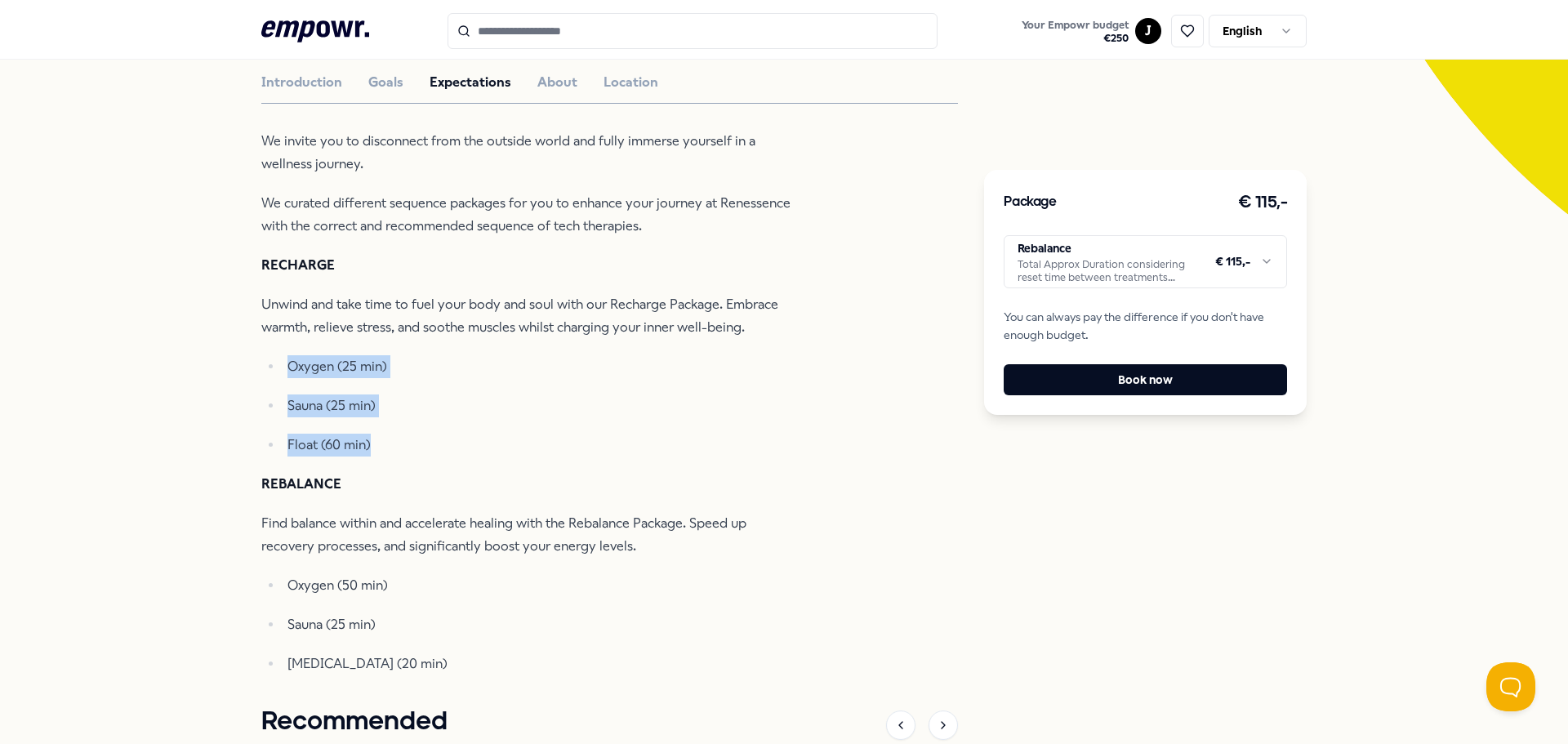
drag, startPoint x: 378, startPoint y: 449, endPoint x: 315, endPoint y: 345, distance: 121.6
click at [315, 345] on div "We invite you to disconnect from the outside world and fully immerse yourself i…" at bounding box center [527, 403] width 530 height 546
drag, startPoint x: 317, startPoint y: 347, endPoint x: 368, endPoint y: 431, distance: 98.3
click at [368, 431] on div "We invite you to disconnect from the outside world and fully immerse yourself i…" at bounding box center [527, 403] width 530 height 546
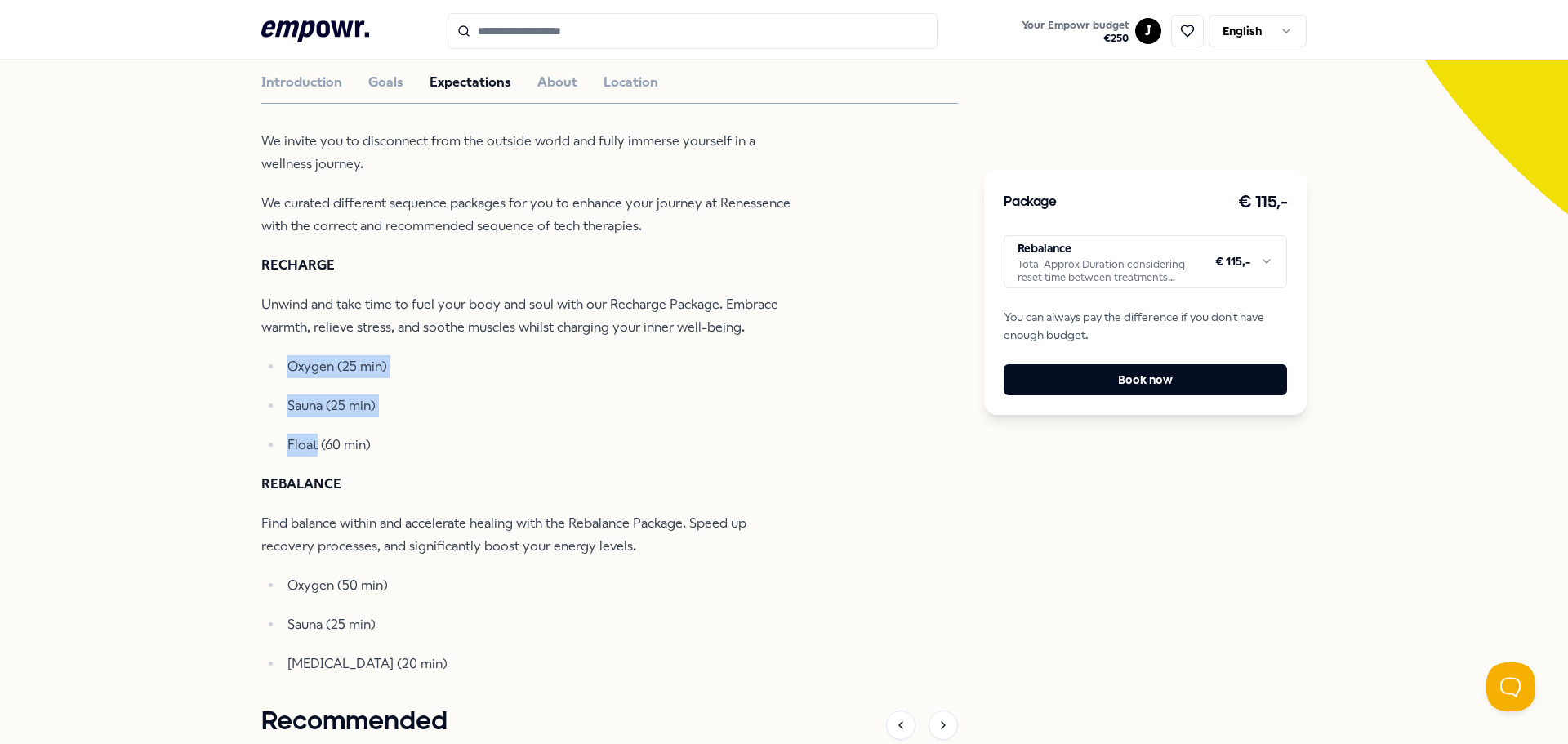
click at [368, 431] on ul "Oxygen (25 min) Sauna (25 min) Float (60 min)" at bounding box center [527, 406] width 530 height 101
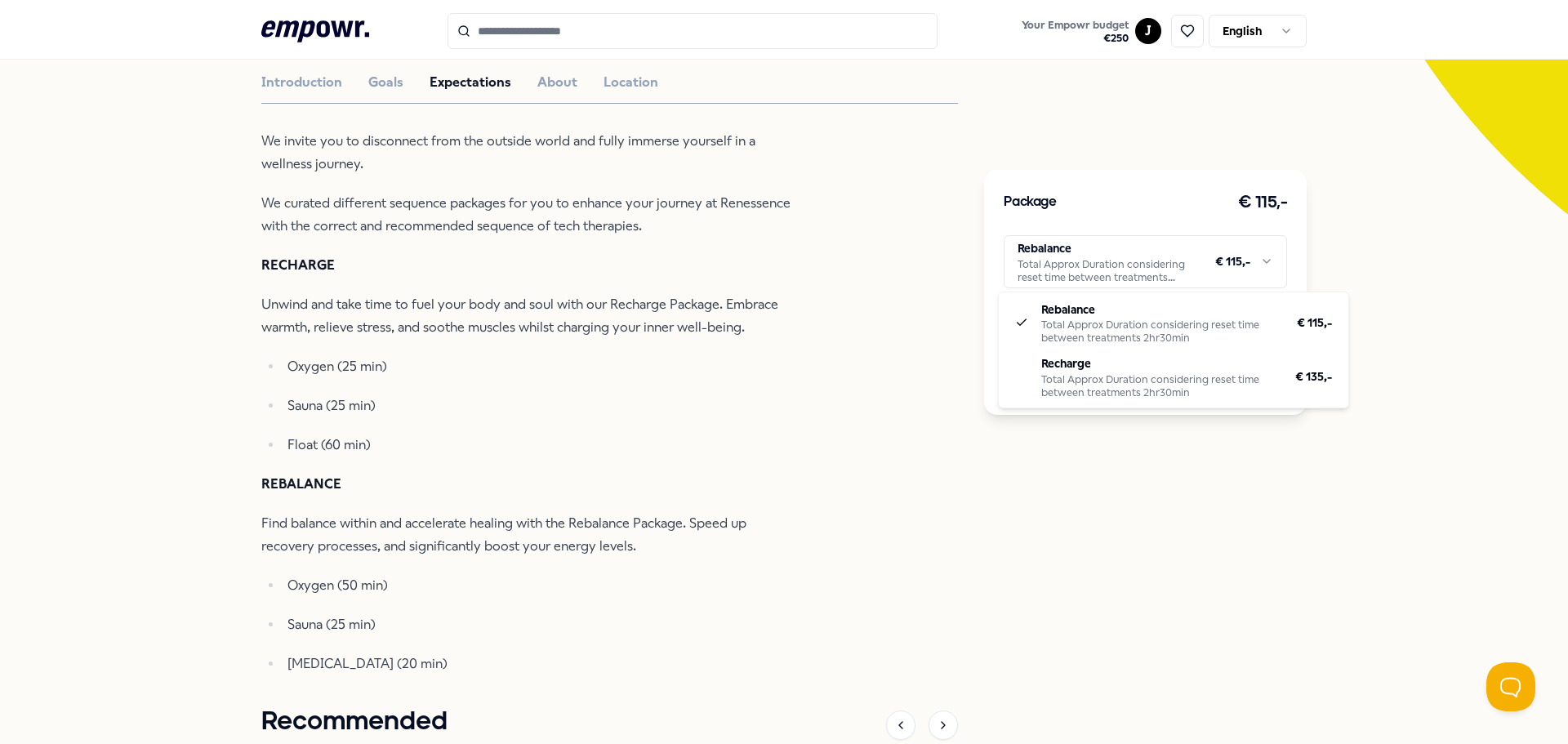
click at [1137, 278] on html ".empowr-logo_svg__cls-1{fill:#03032f} Your Empowr budget € 250 J English All ca…" at bounding box center [784, 372] width 1568 height 744
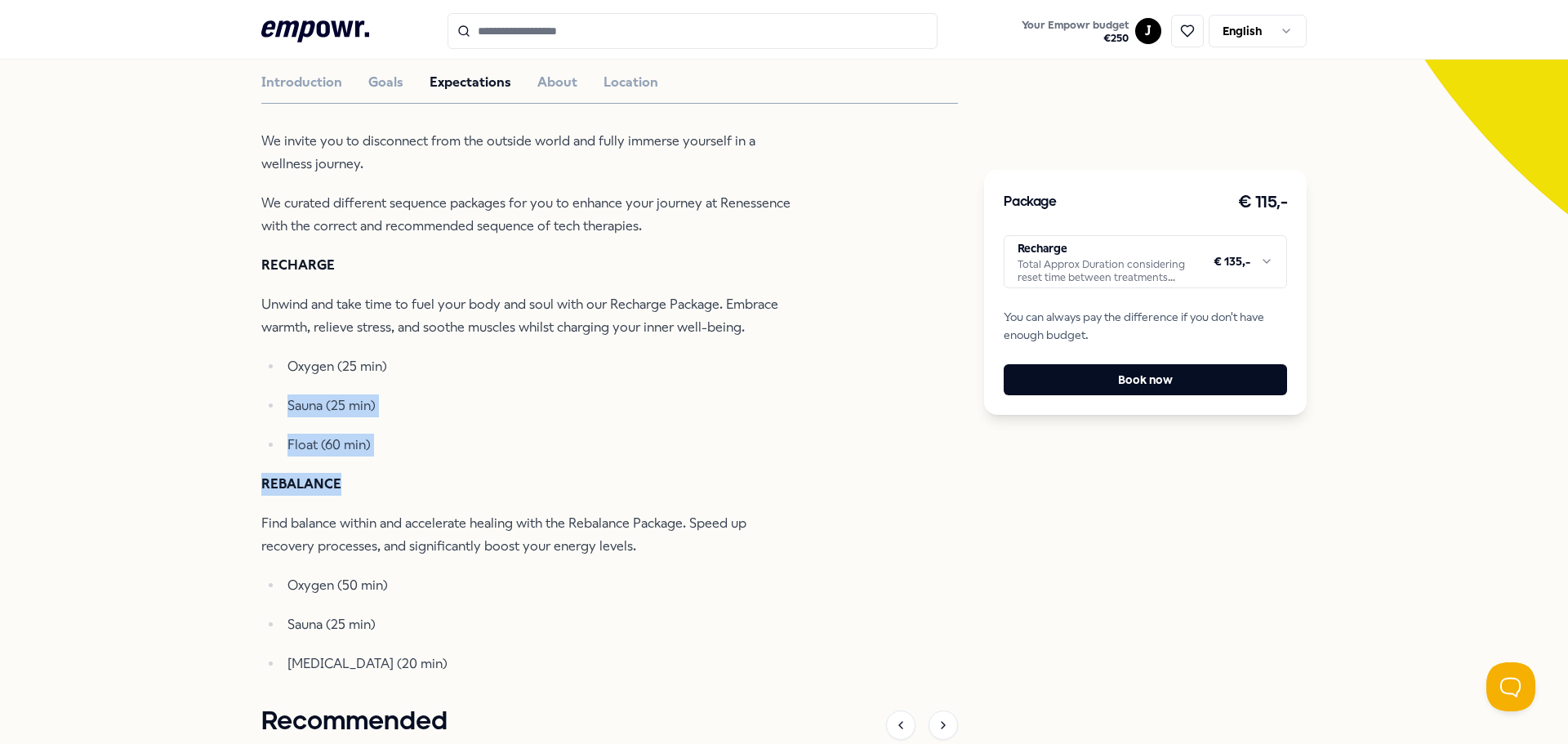
drag, startPoint x: 345, startPoint y: 460, endPoint x: 279, endPoint y: 383, distance: 101.4
click at [279, 383] on div "We invite you to disconnect from the outside world and fully immerse yourself i…" at bounding box center [527, 403] width 530 height 546
click at [279, 382] on ul "Oxygen (25 min) Sauna (25 min) Float (60 min)" at bounding box center [527, 406] width 530 height 101
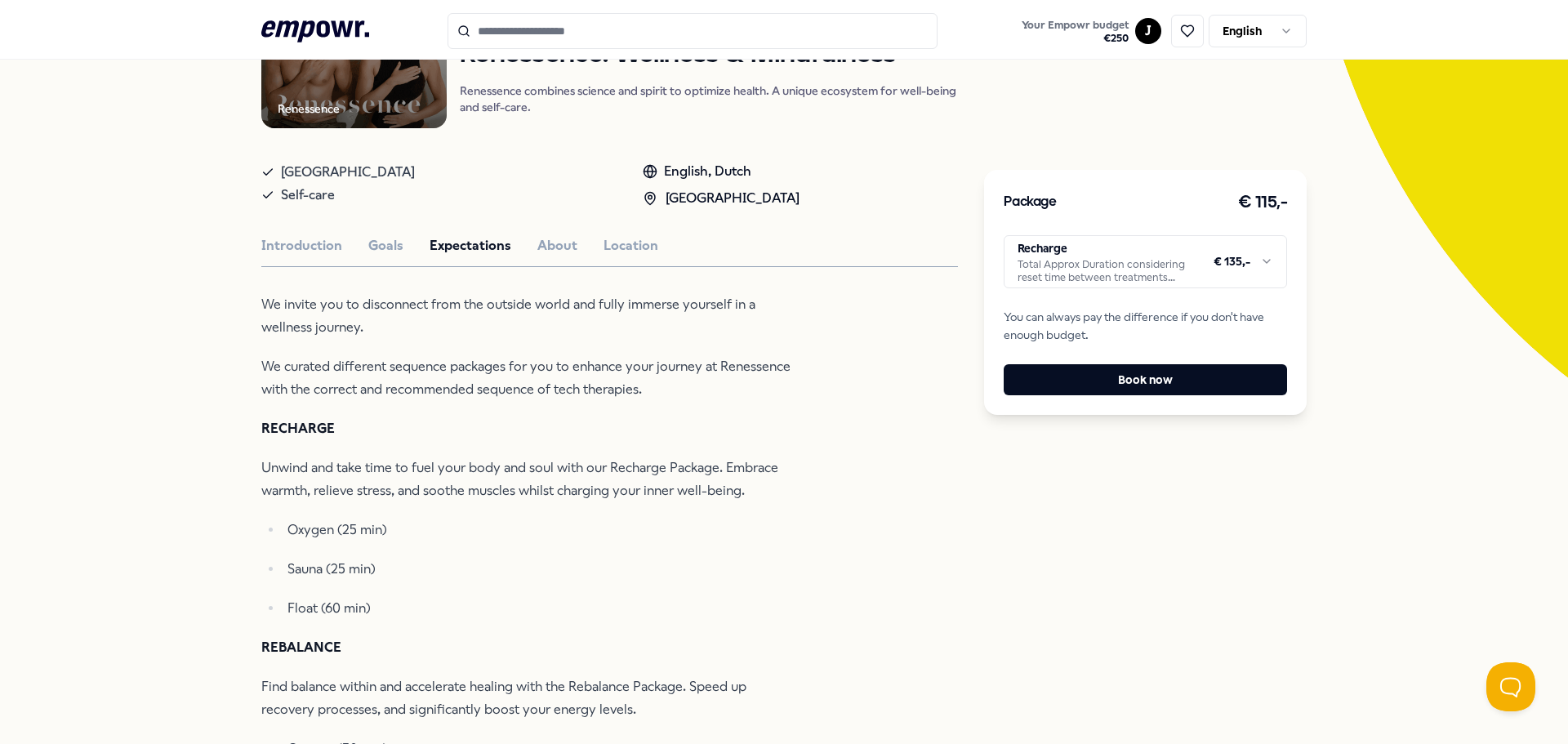
scroll to position [0, 0]
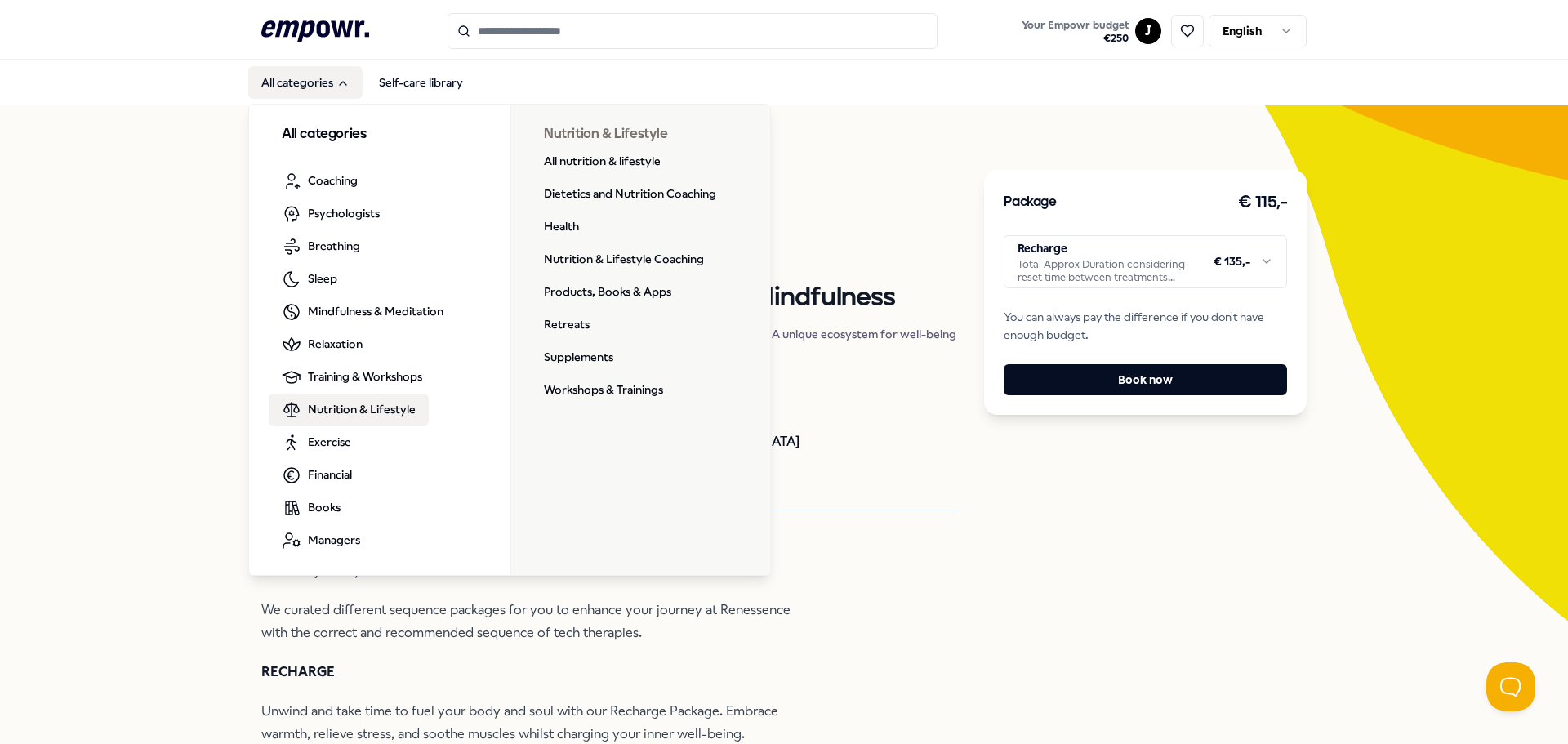
click at [353, 403] on span "Nutrition & Lifestyle" at bounding box center [361, 409] width 108 height 18
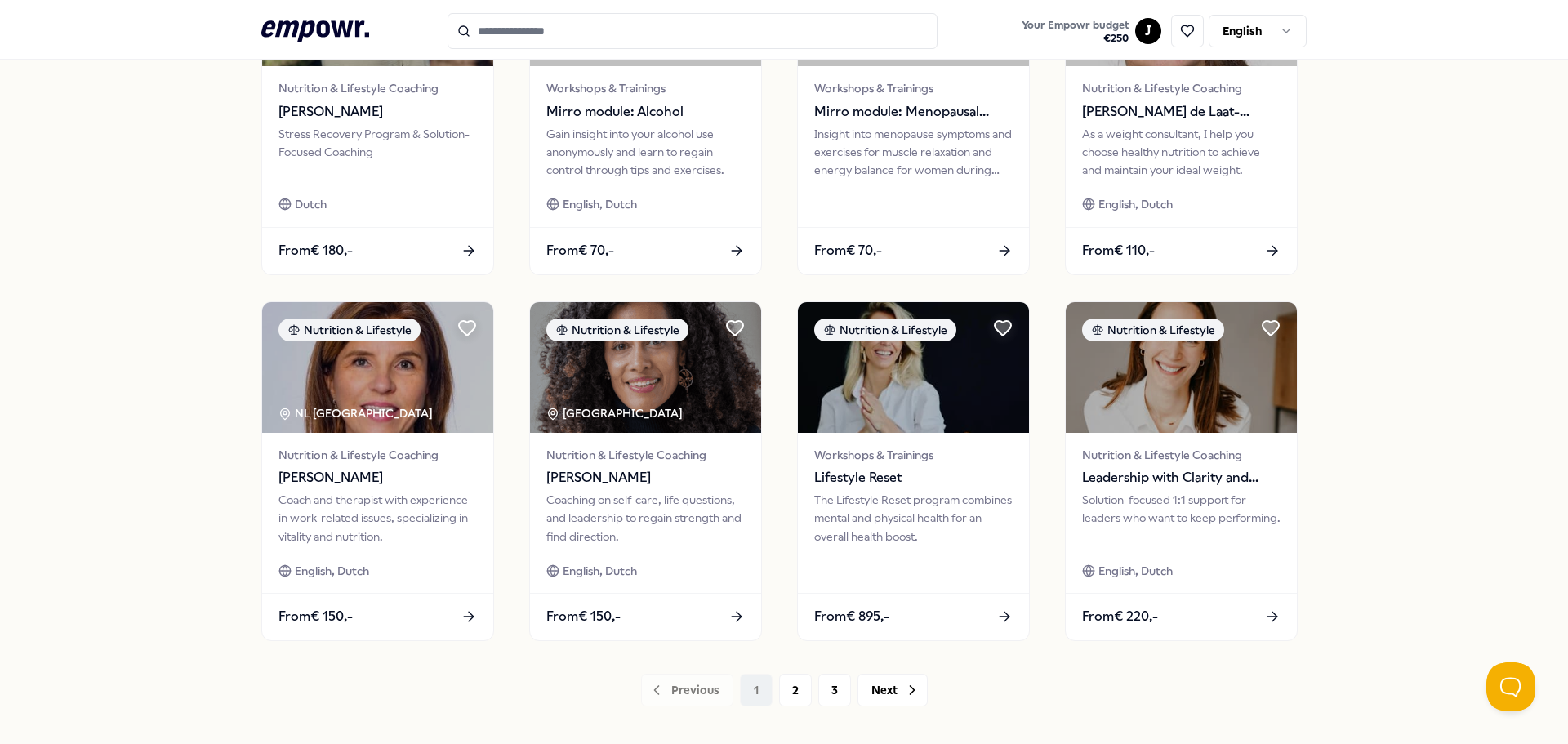
scroll to position [717, 0]
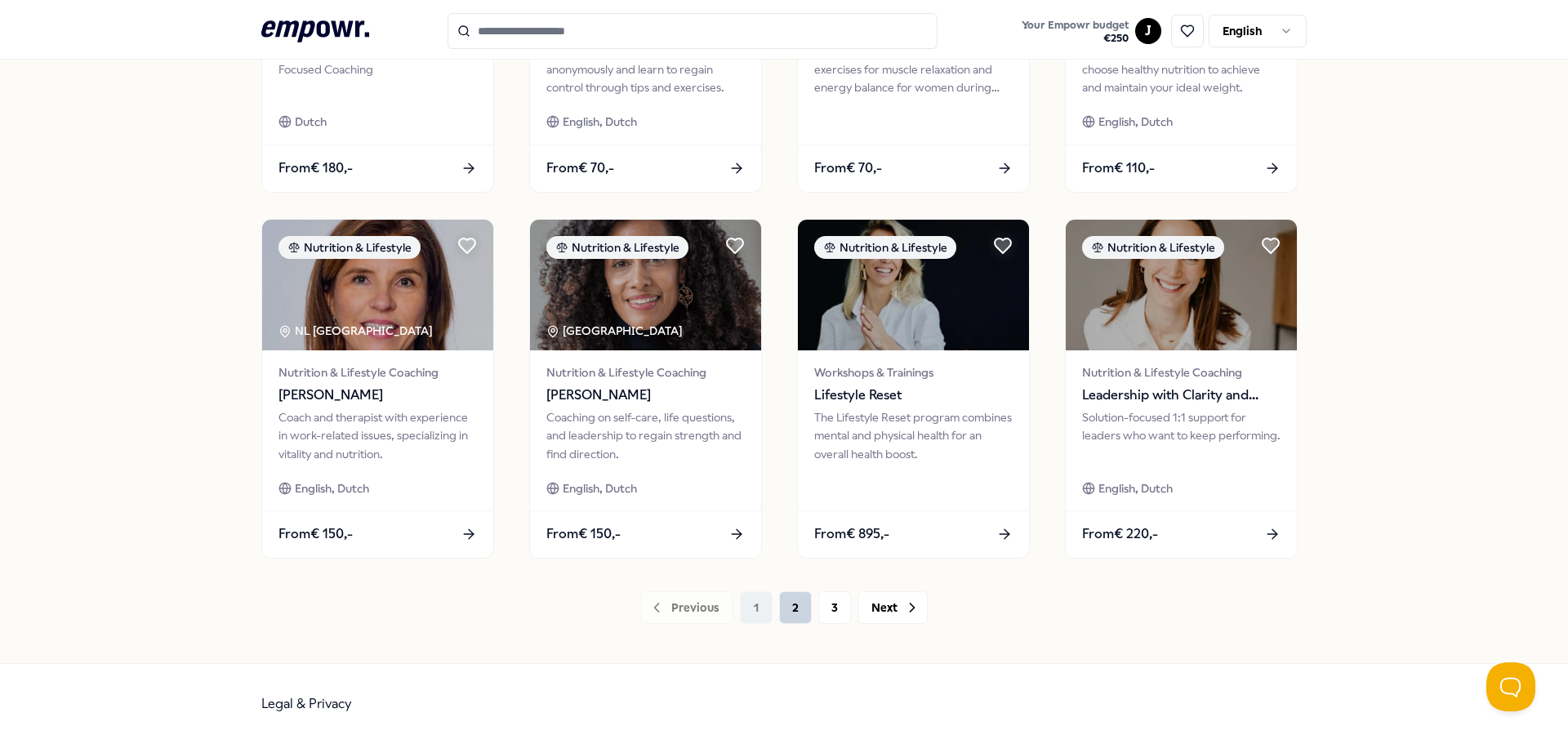
click at [784, 610] on button "2" at bounding box center [796, 608] width 33 height 33
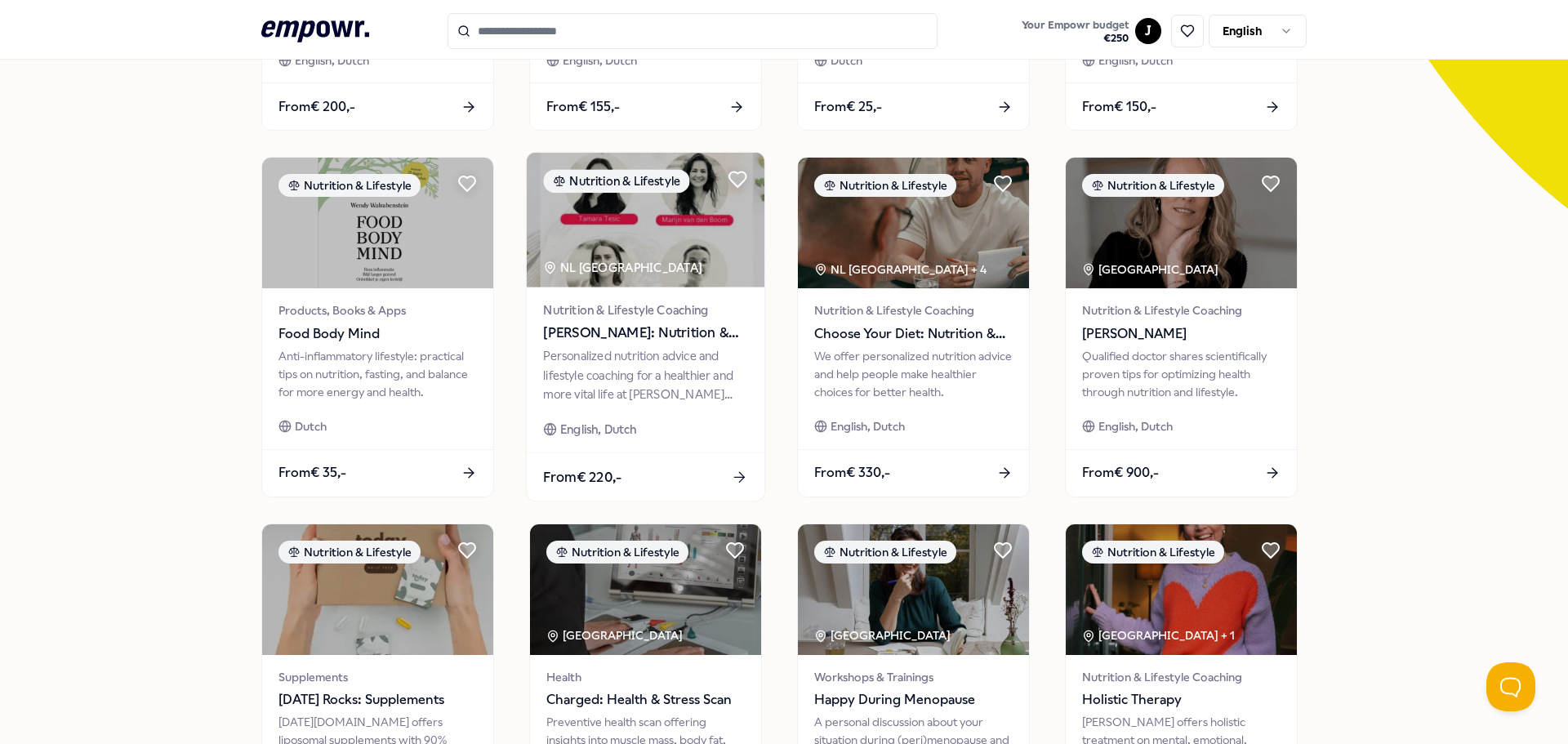
scroll to position [717, 0]
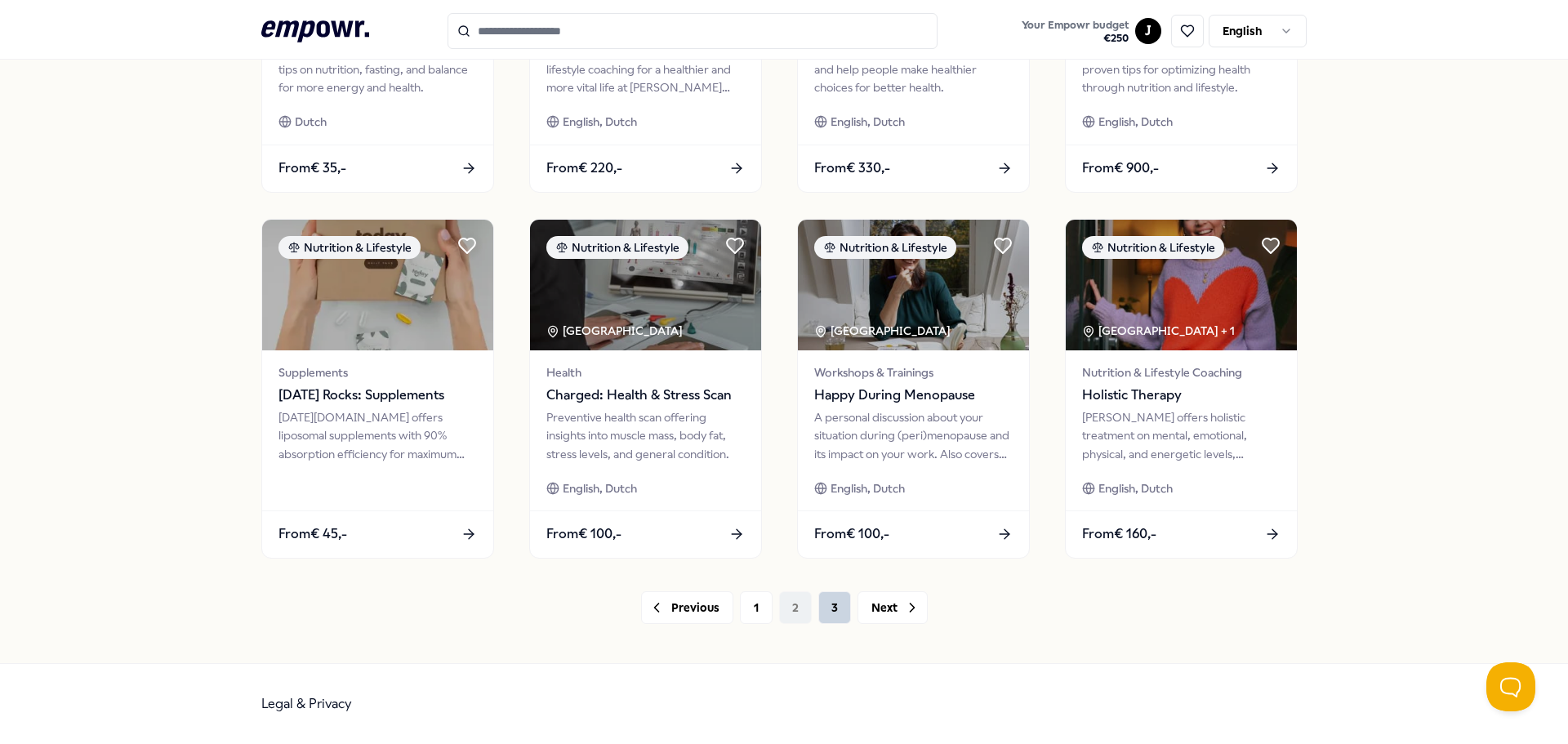
click at [828, 612] on button "3" at bounding box center [835, 608] width 33 height 33
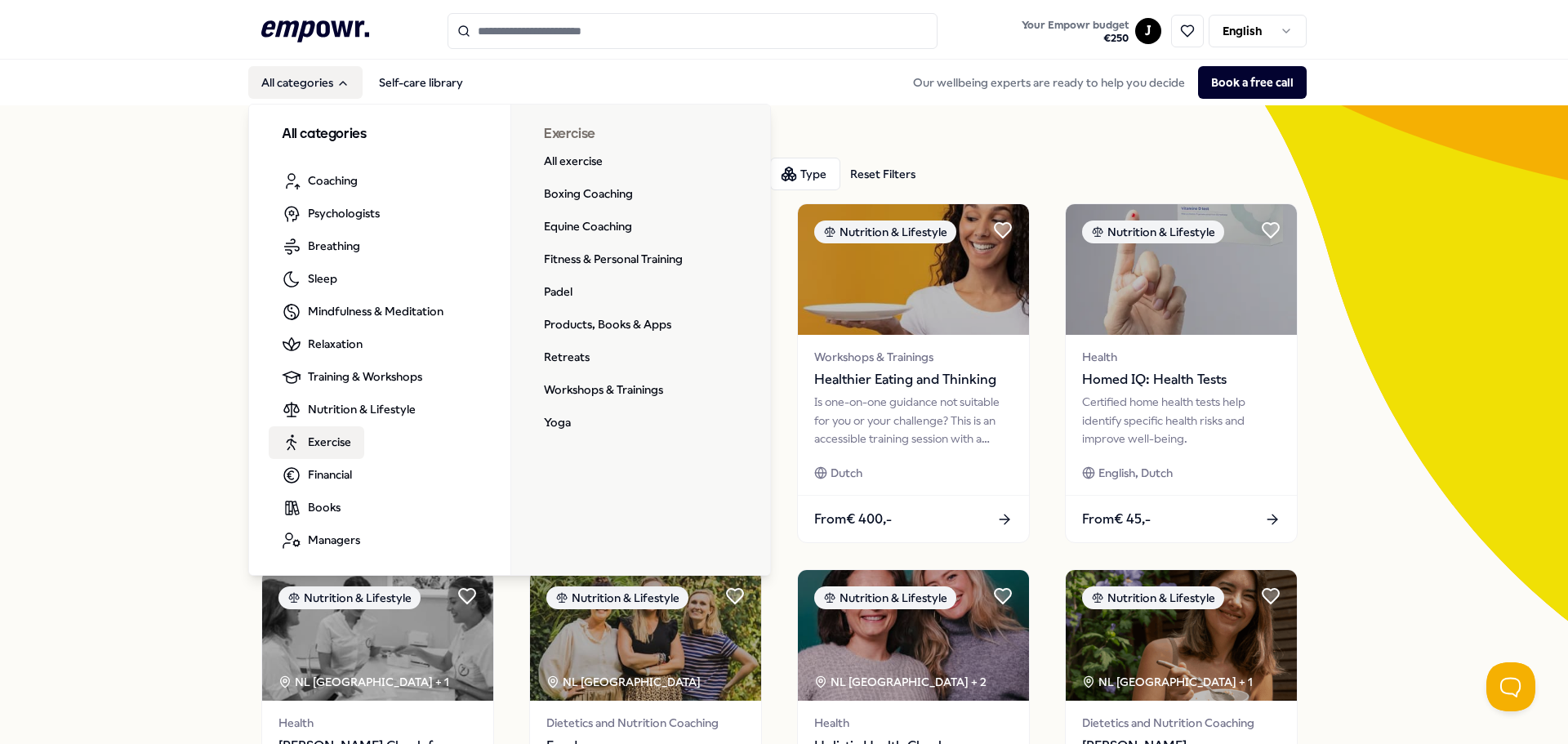
click at [294, 443] on icon "Main" at bounding box center [291, 442] width 19 height 19
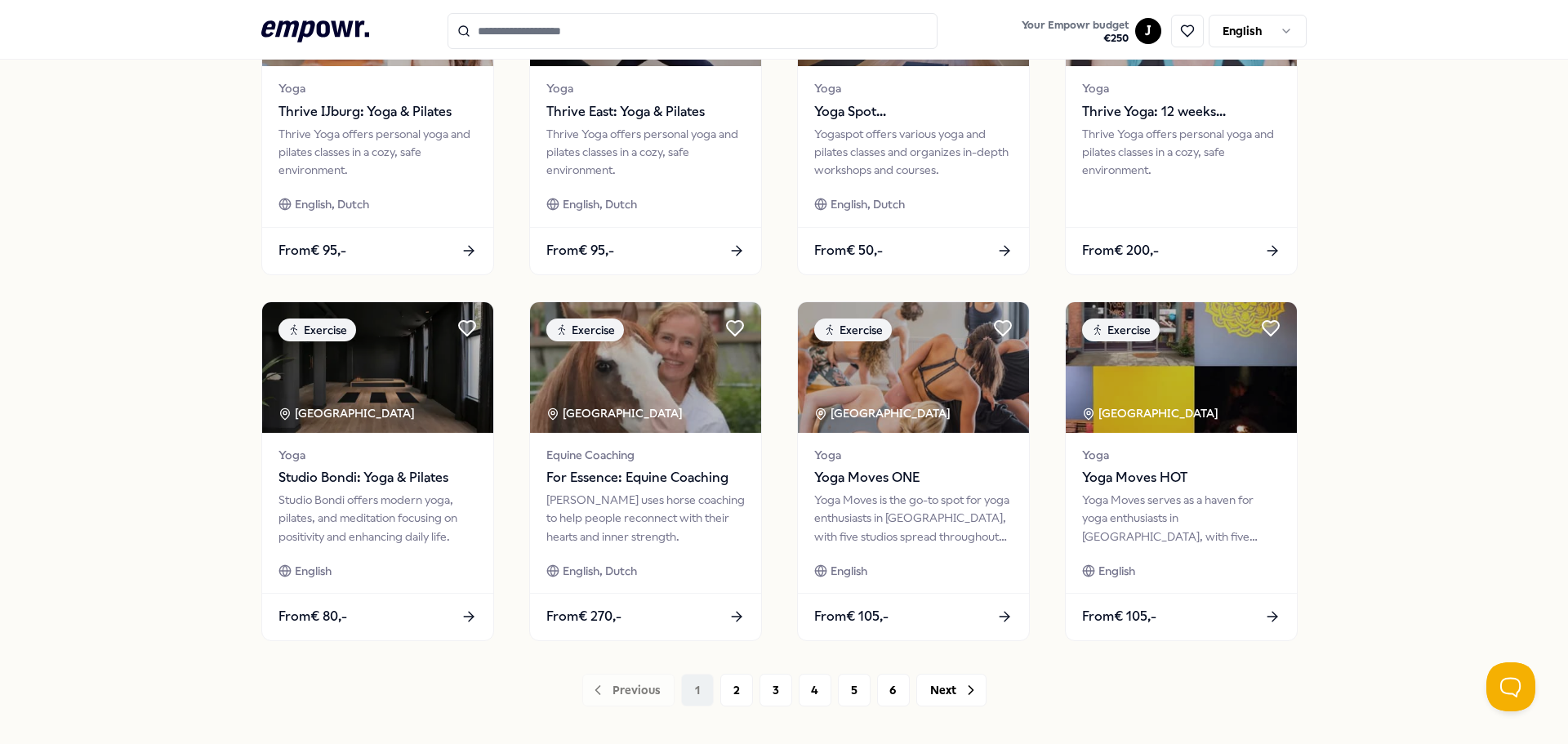
scroll to position [654, 0]
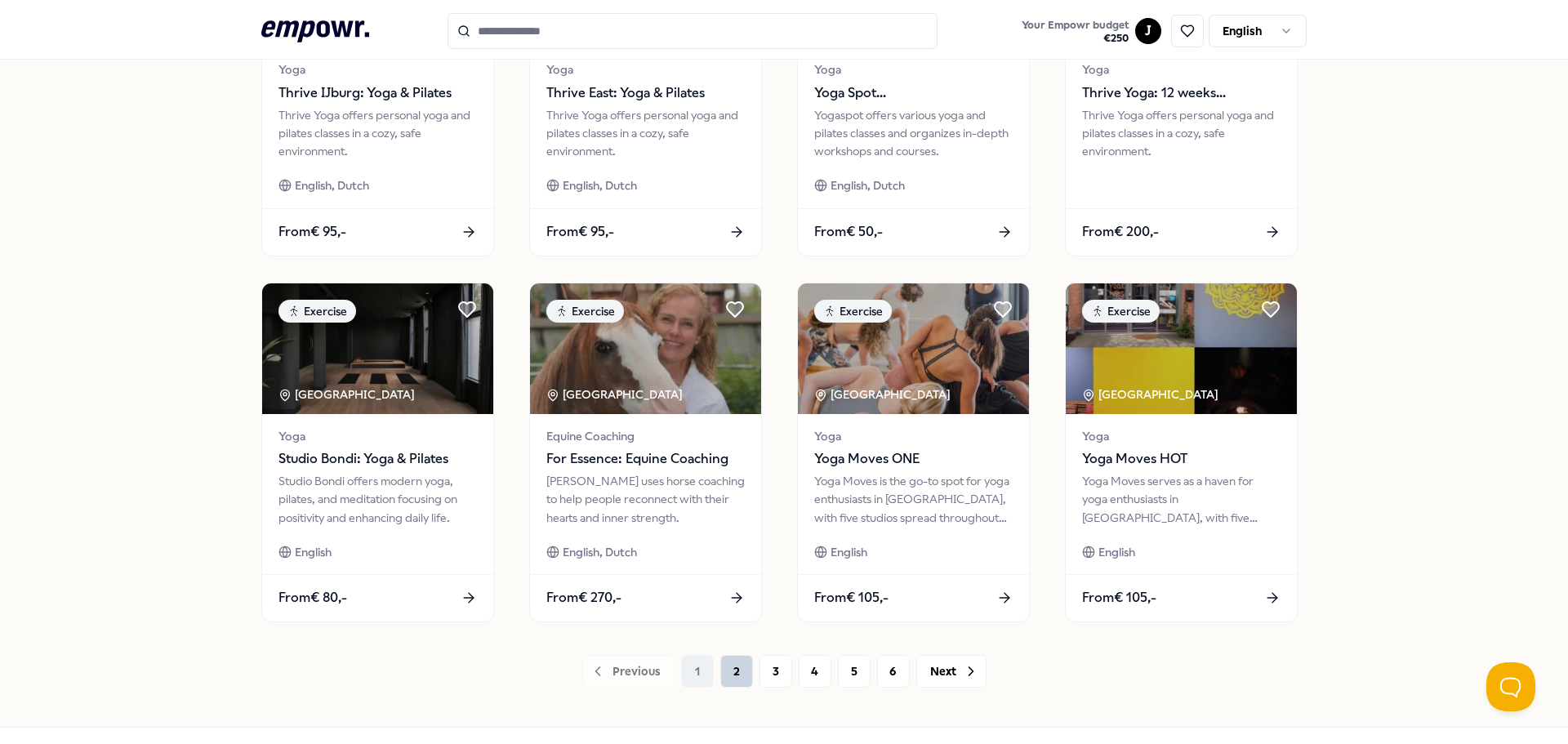
click at [722, 678] on button "2" at bounding box center [737, 672] width 33 height 33
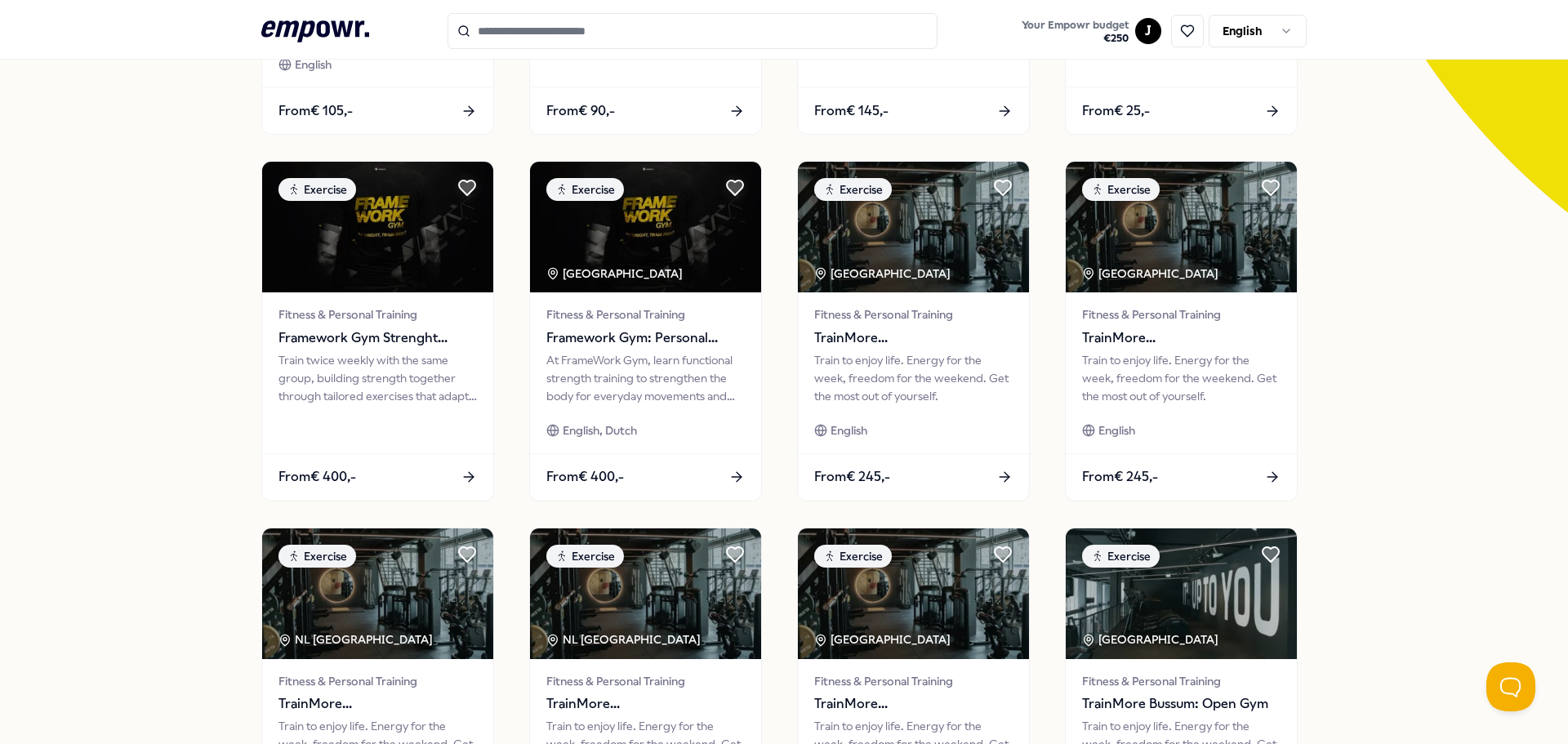
scroll to position [717, 0]
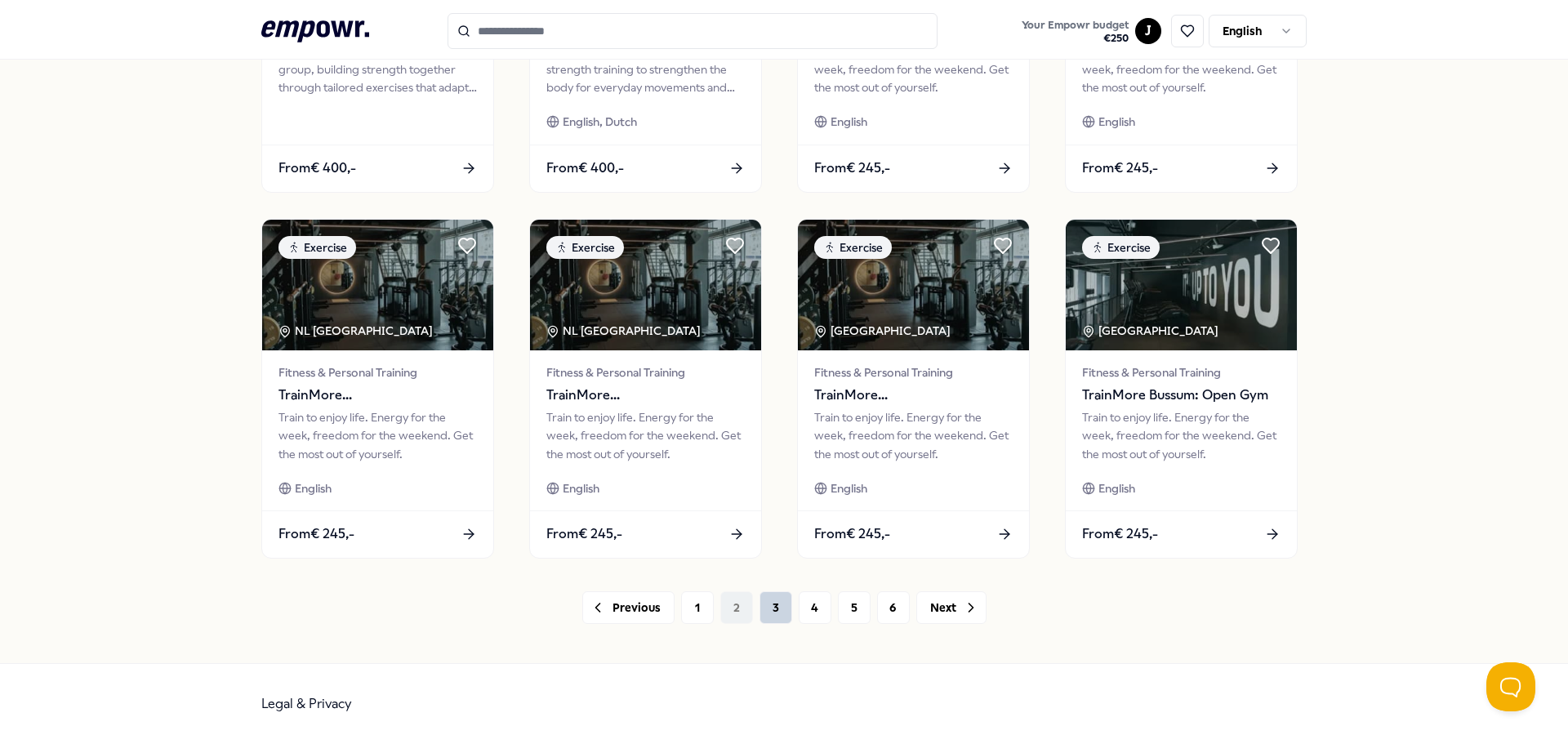
click at [760, 614] on button "3" at bounding box center [775, 608] width 33 height 33
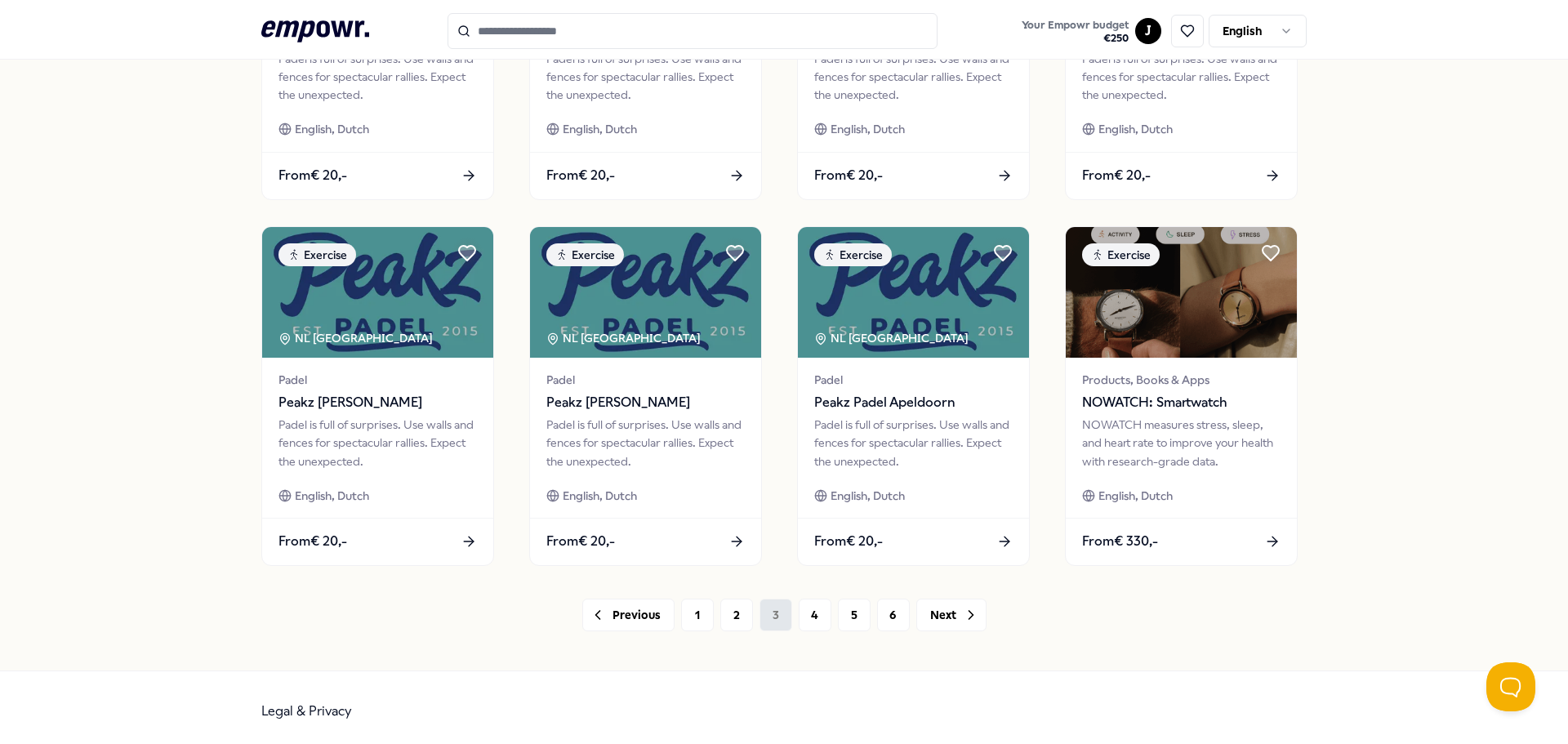
scroll to position [717, 0]
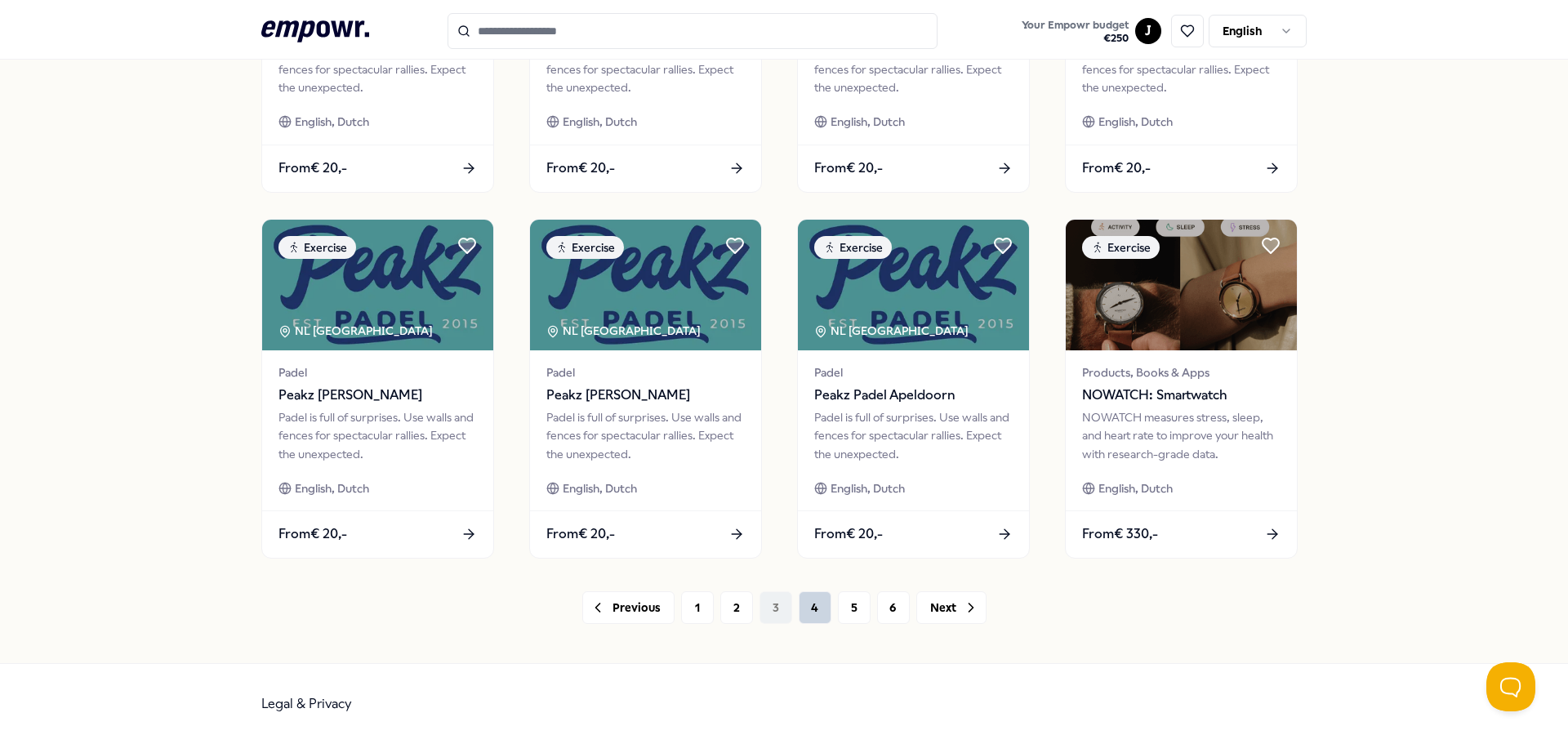
click at [800, 607] on button "4" at bounding box center [815, 608] width 33 height 33
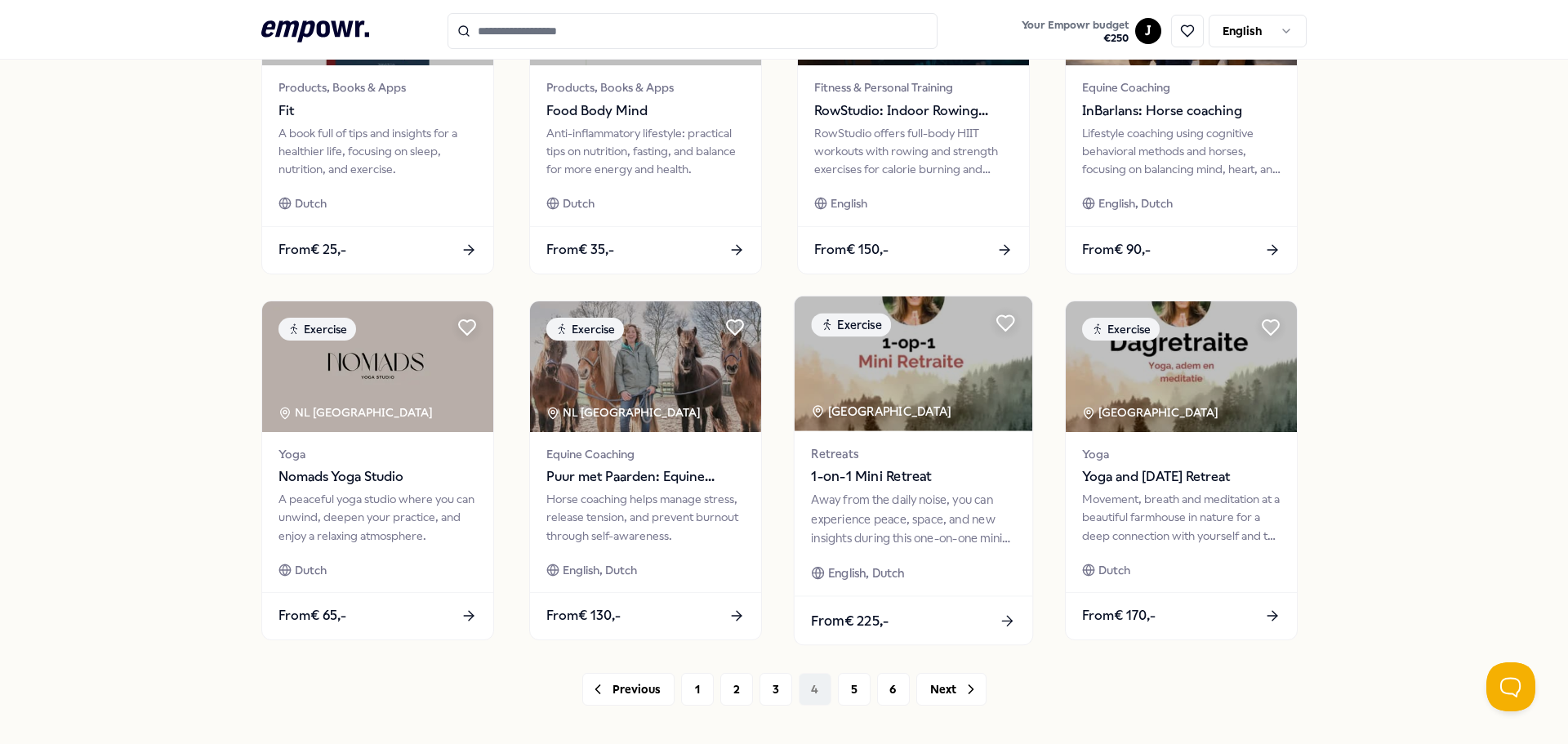
scroll to position [717, 0]
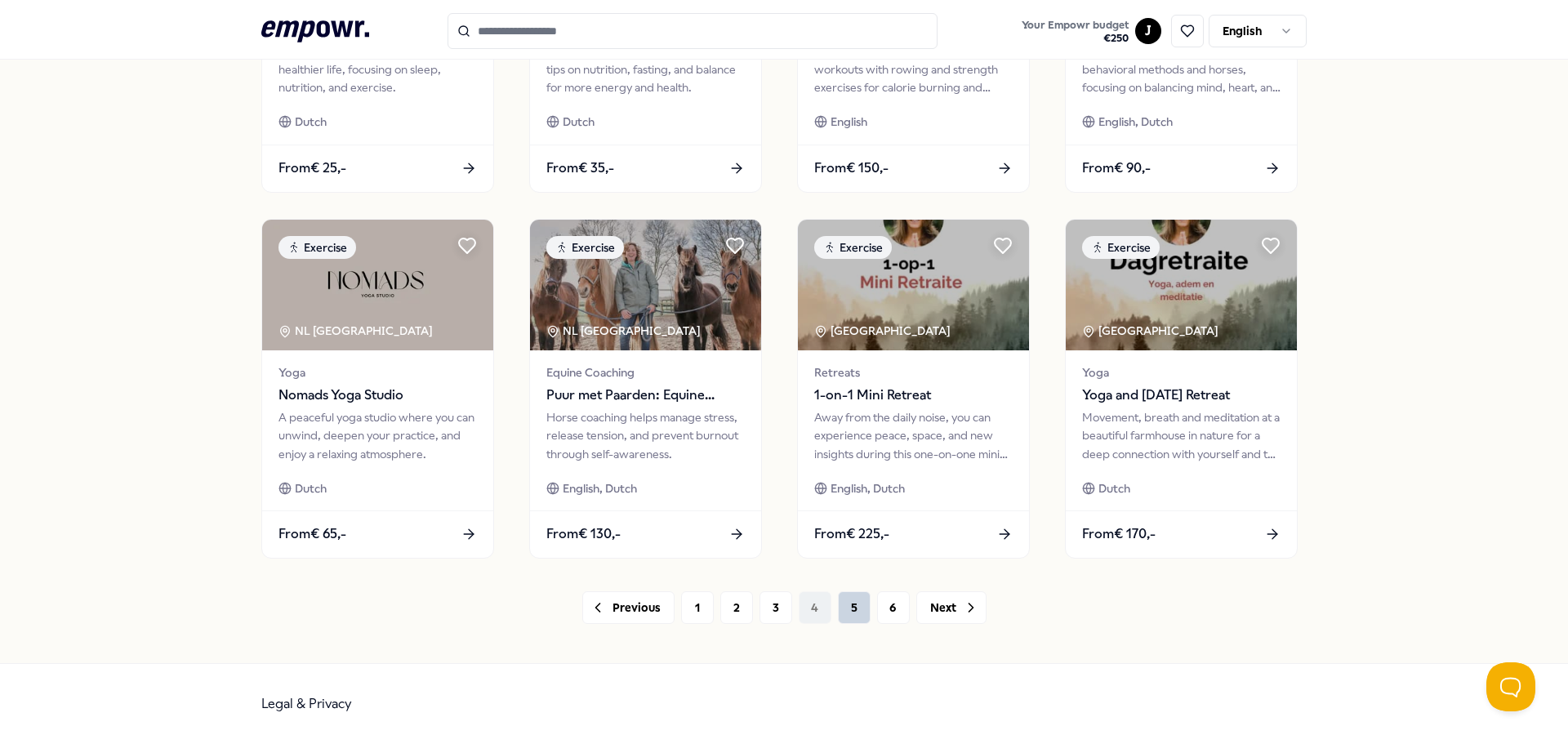
click at [847, 618] on button "5" at bounding box center [854, 608] width 33 height 33
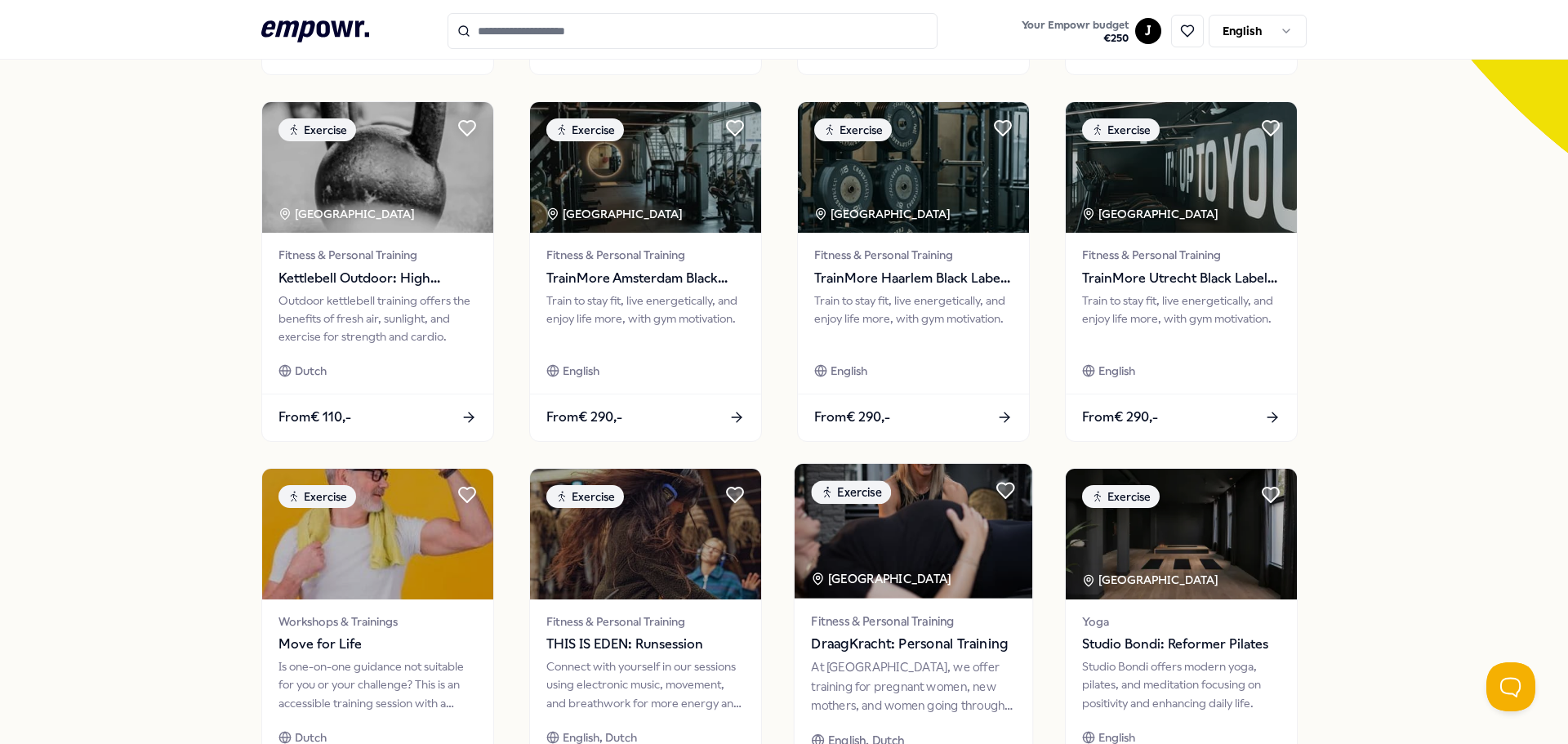
scroll to position [717, 0]
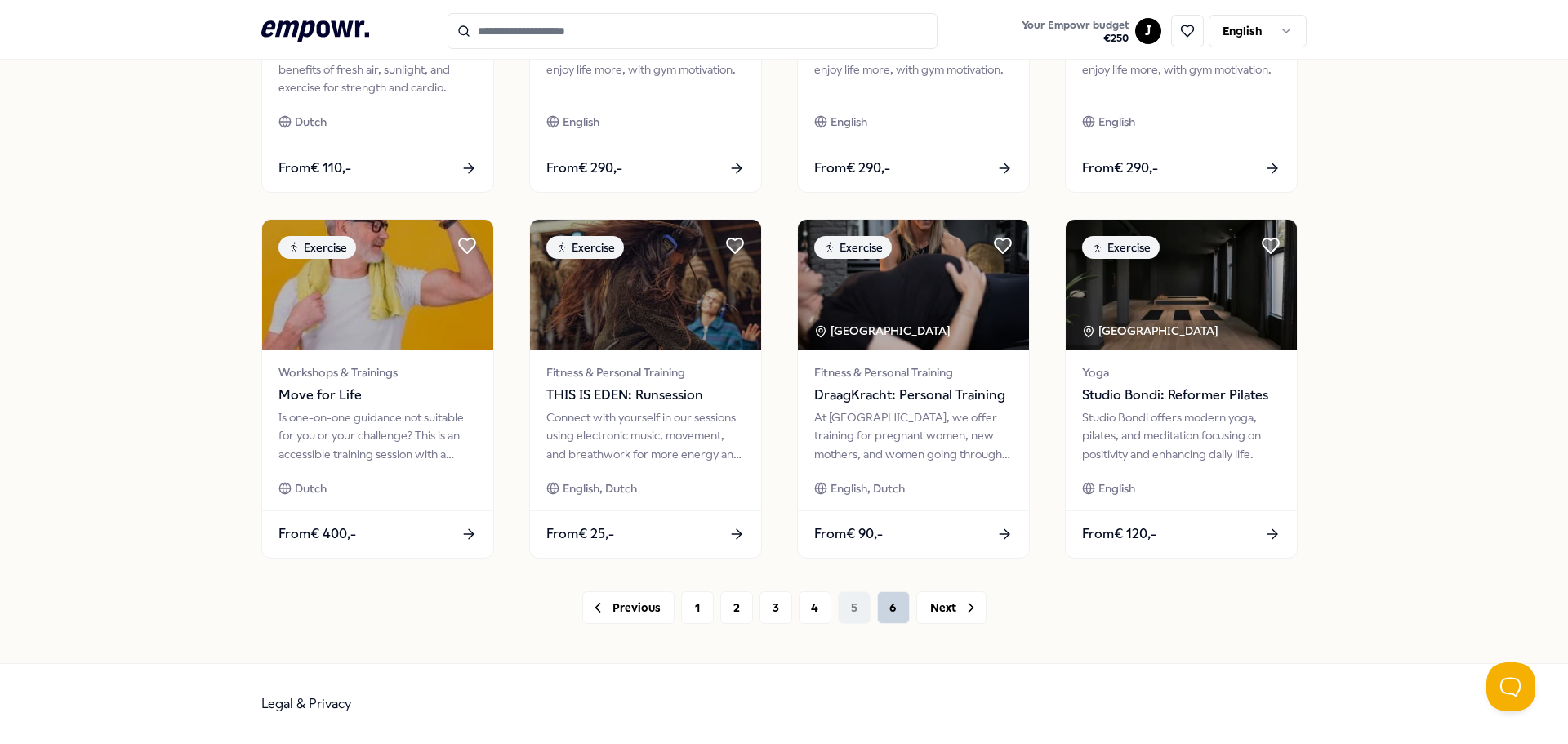
click at [880, 603] on button "6" at bounding box center [894, 608] width 33 height 33
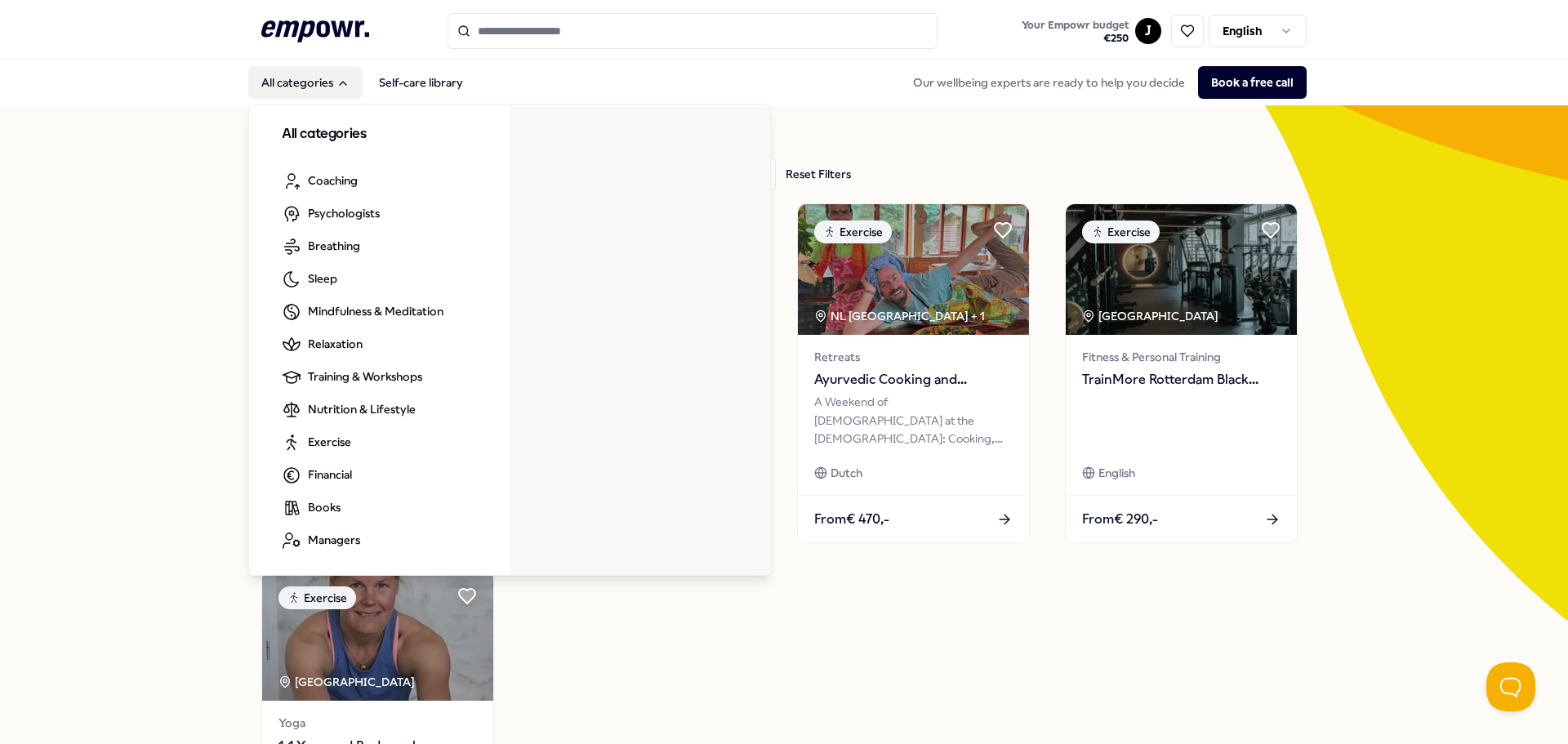
click at [318, 89] on button "All categories" at bounding box center [305, 83] width 114 height 33
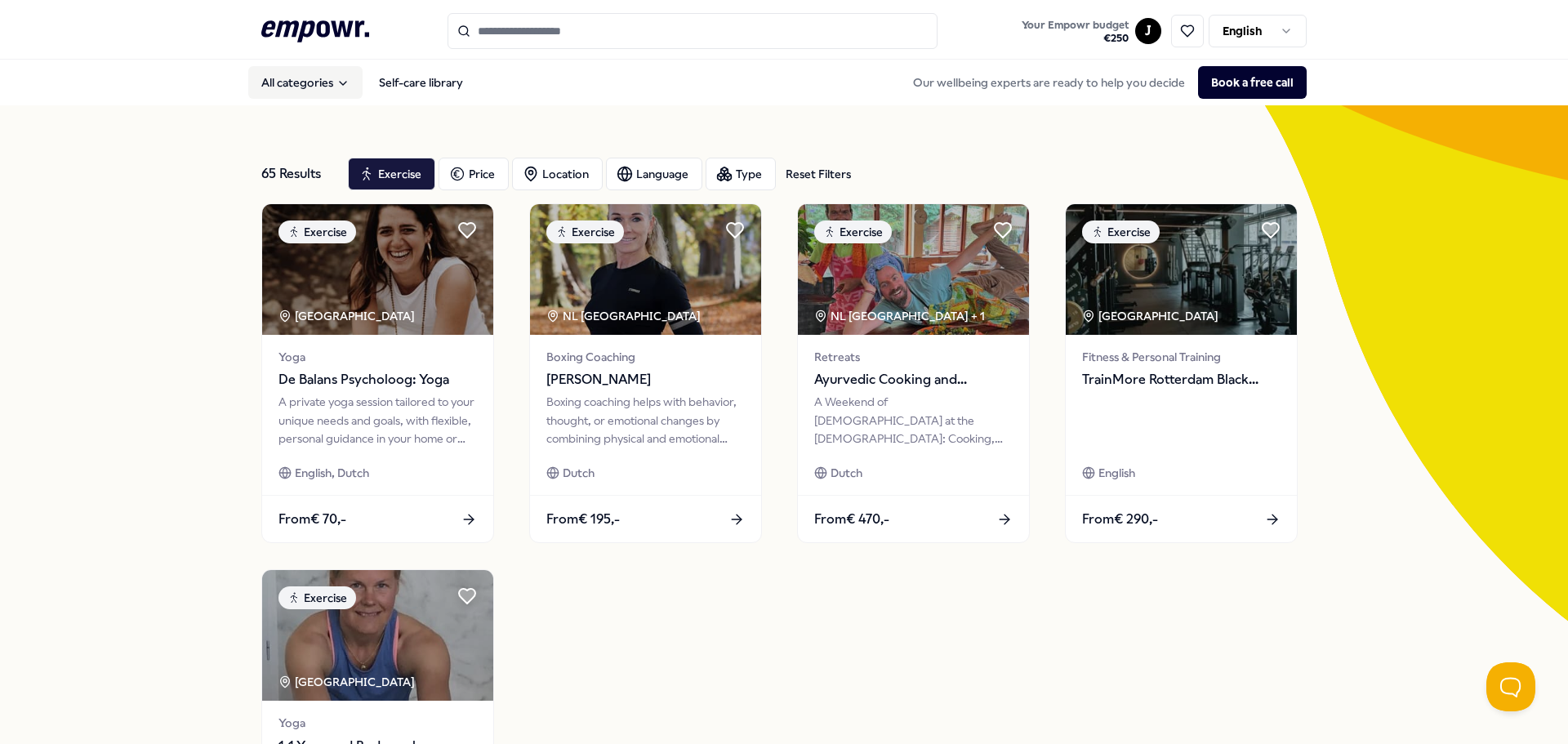
click at [318, 89] on button "All categories" at bounding box center [305, 83] width 114 height 33
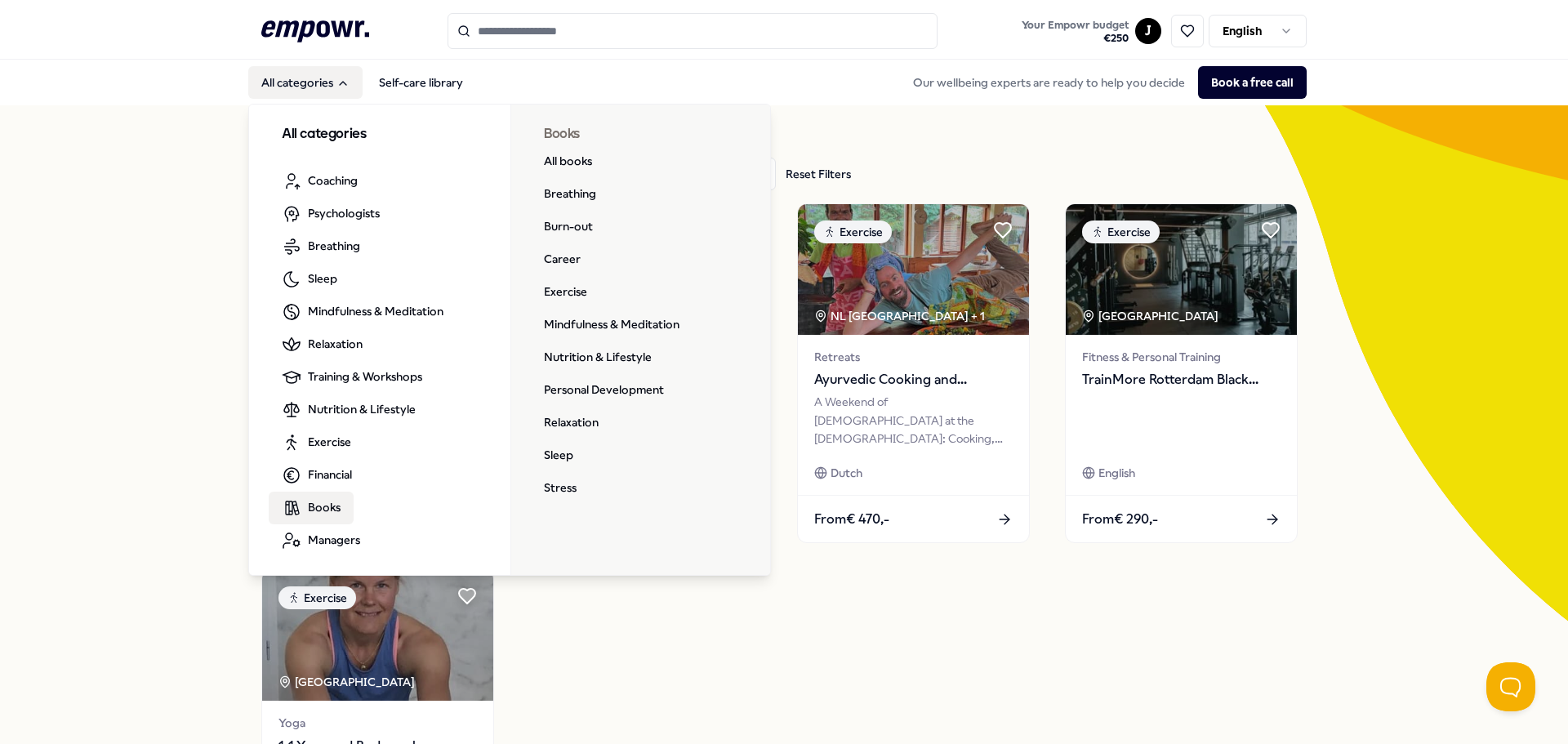
click at [299, 507] on link "Books" at bounding box center [311, 508] width 85 height 33
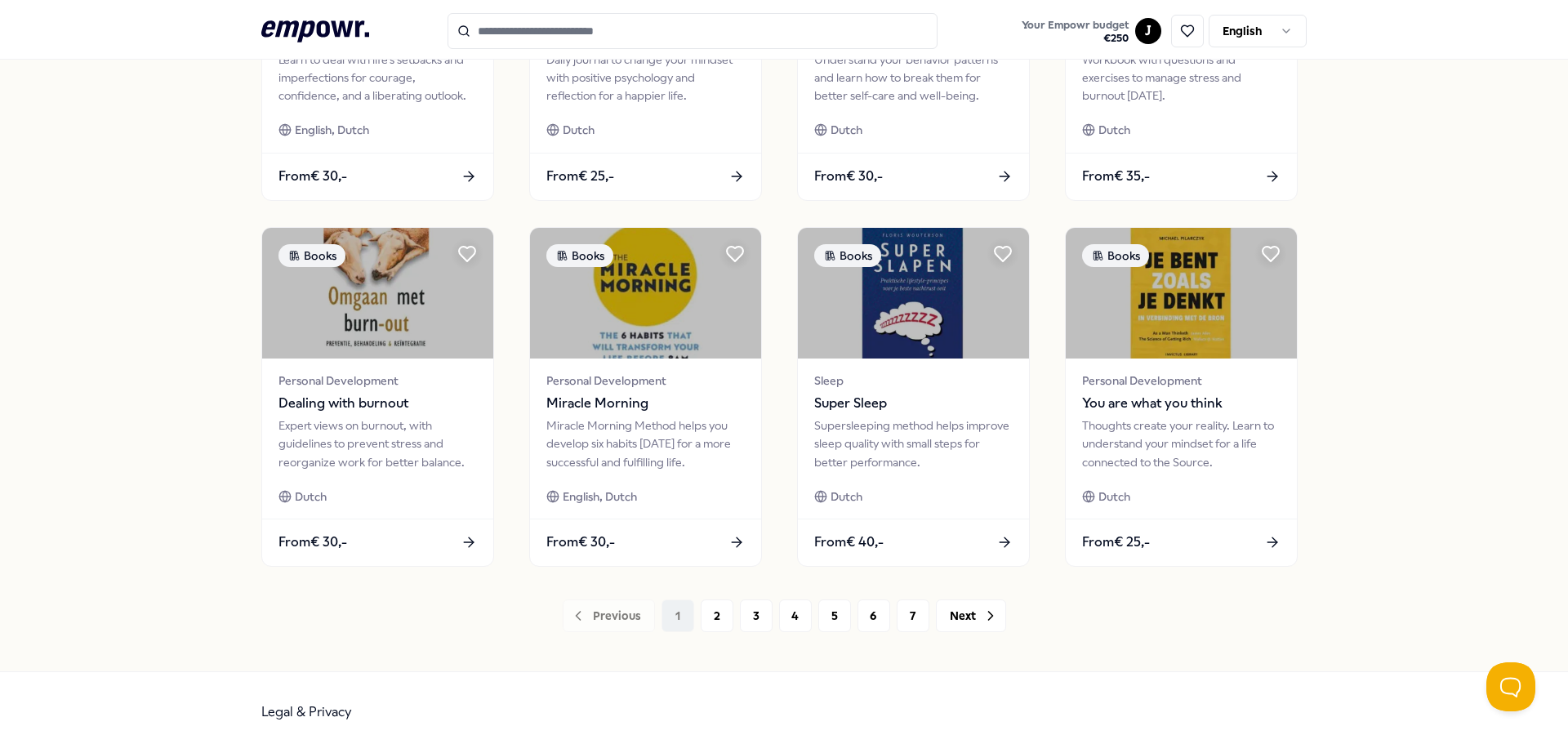
scroll to position [717, 0]
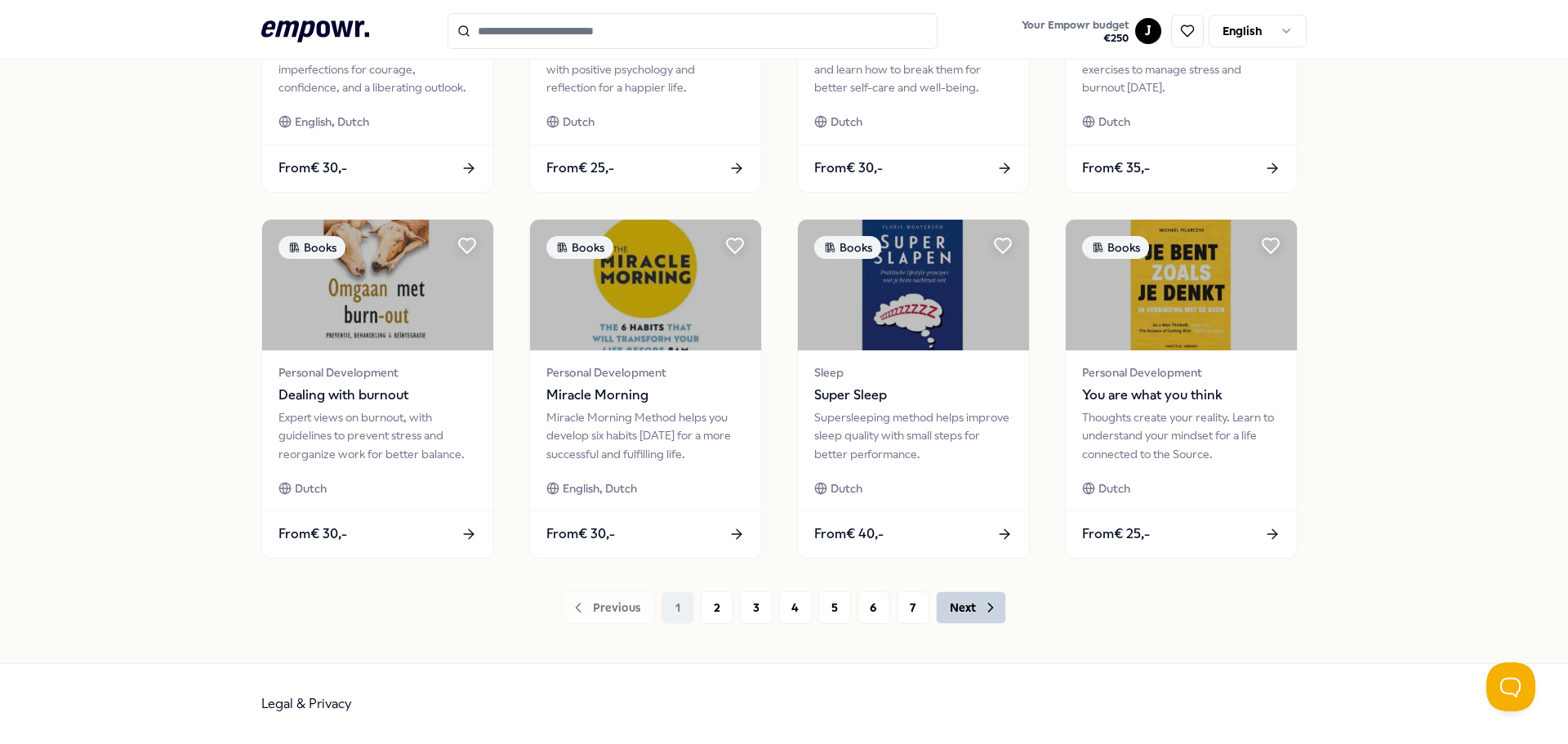
click at [949, 607] on button "Next" at bounding box center [970, 608] width 70 height 33
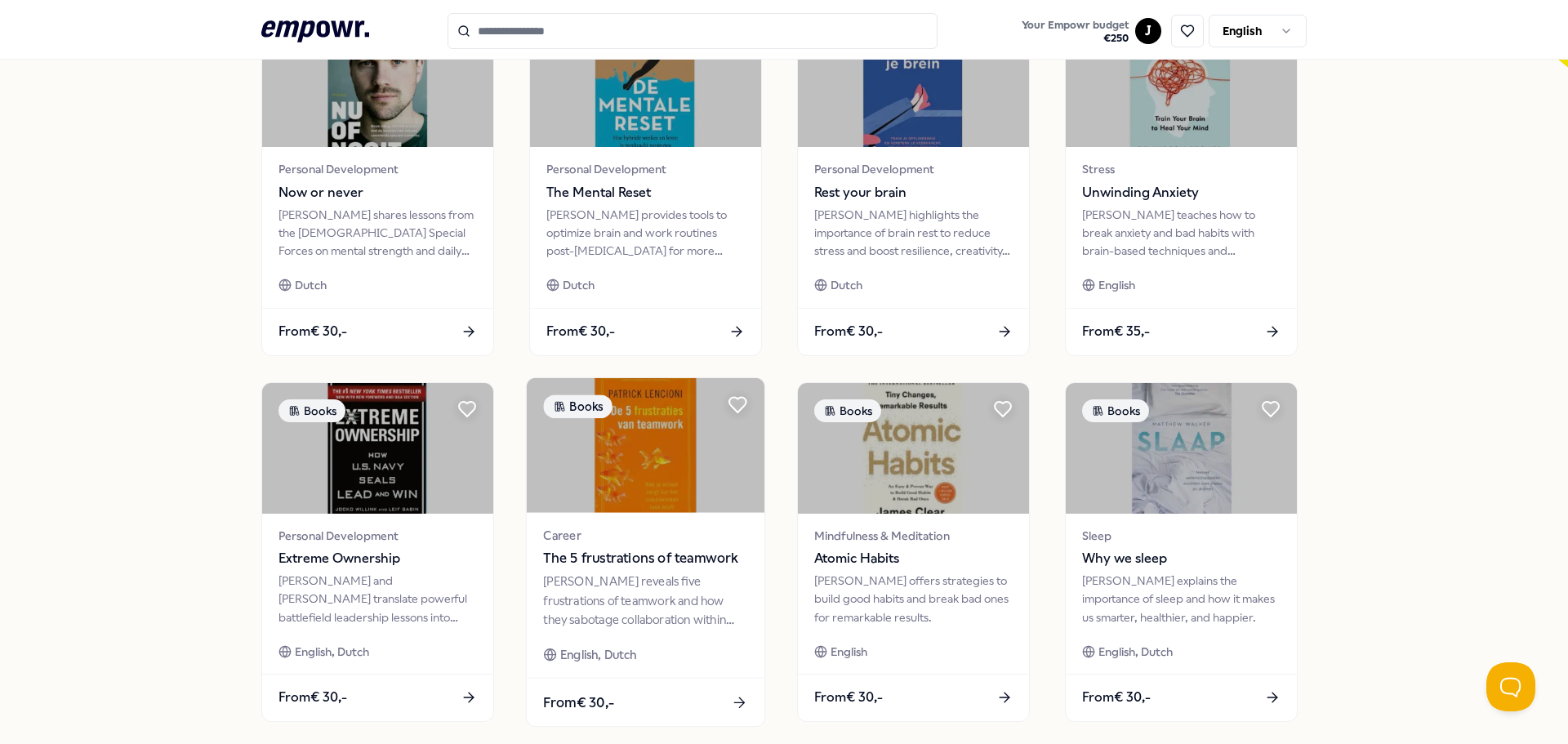
scroll to position [717, 0]
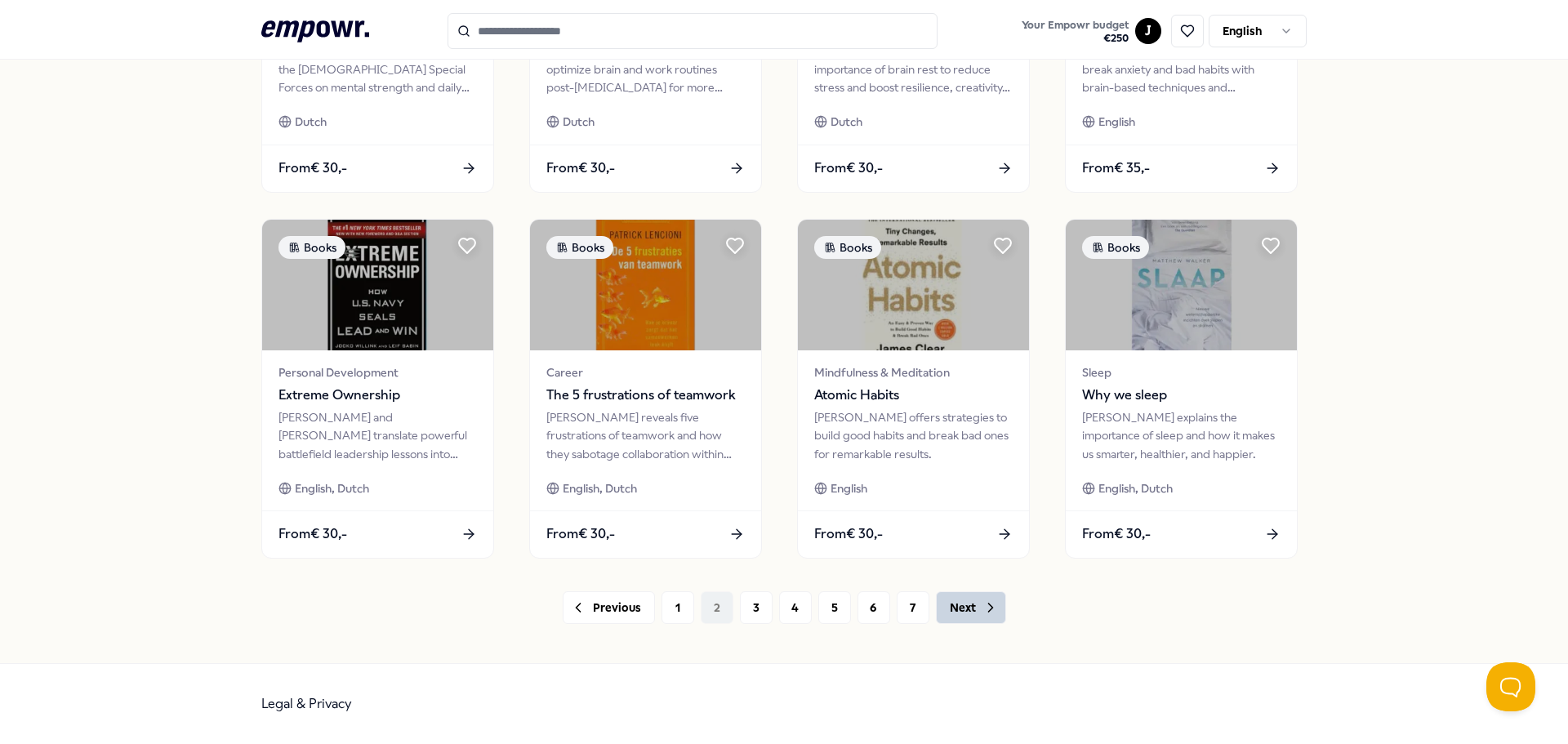
click at [953, 608] on button "Next" at bounding box center [970, 608] width 70 height 33
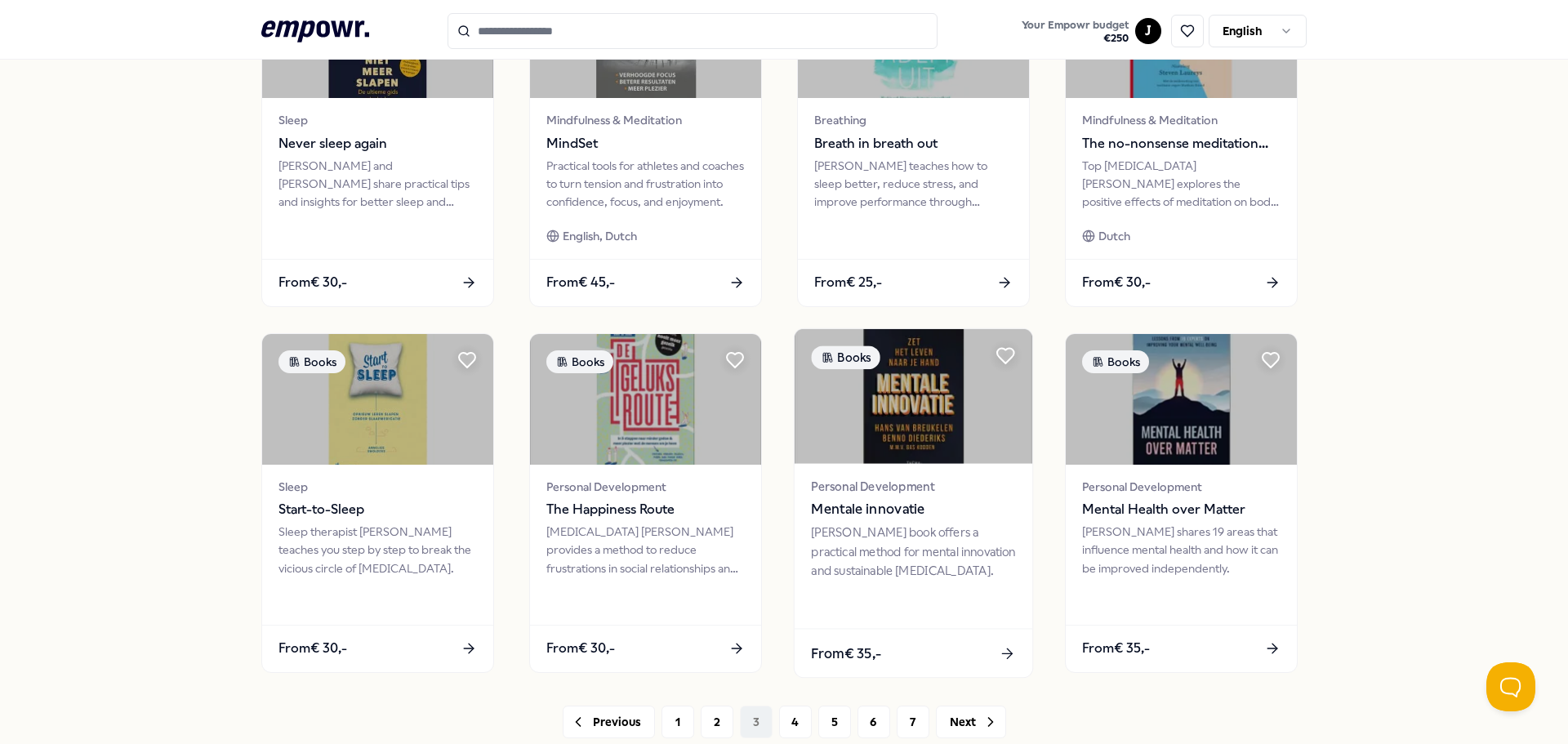
scroll to position [717, 0]
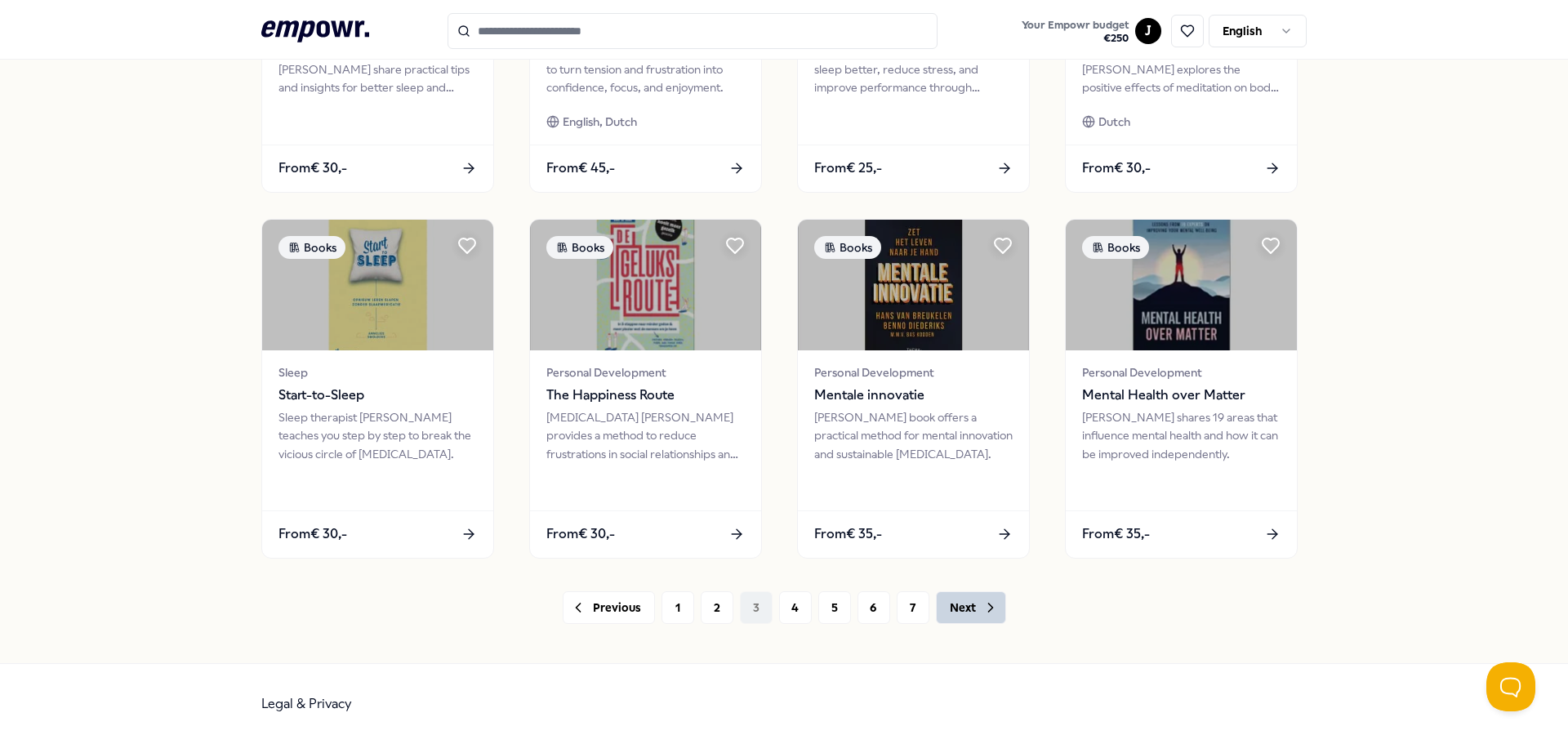
click at [939, 601] on button "Next" at bounding box center [970, 608] width 70 height 33
